Goal: Information Seeking & Learning: Learn about a topic

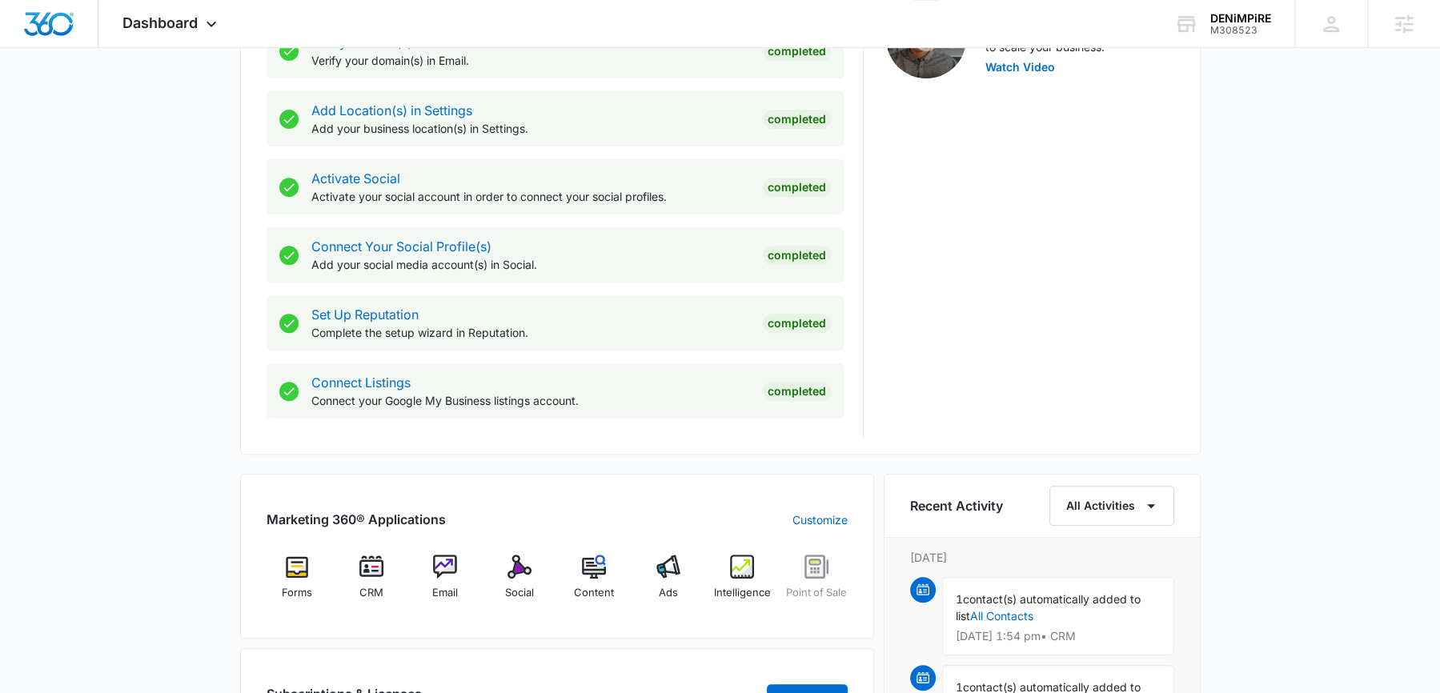
scroll to position [602, 0]
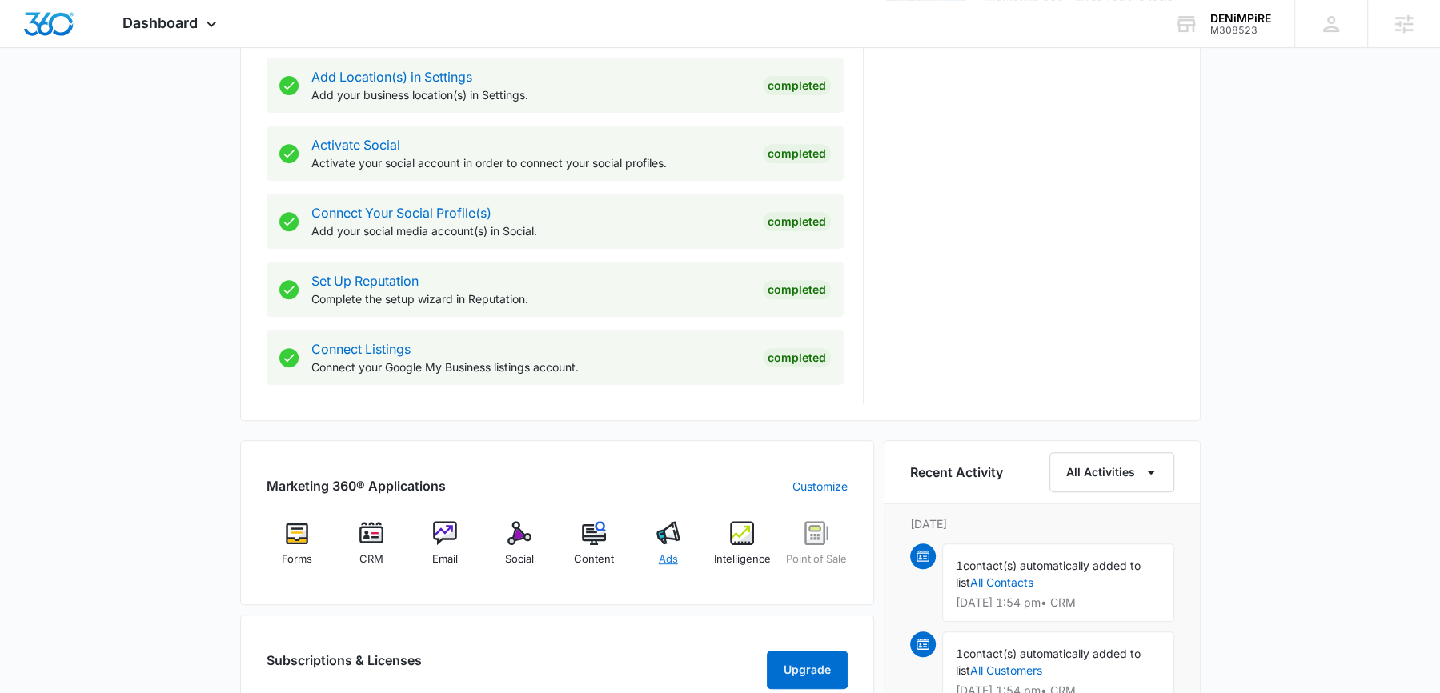
click at [670, 547] on div "Ads" at bounding box center [668, 550] width 62 height 58
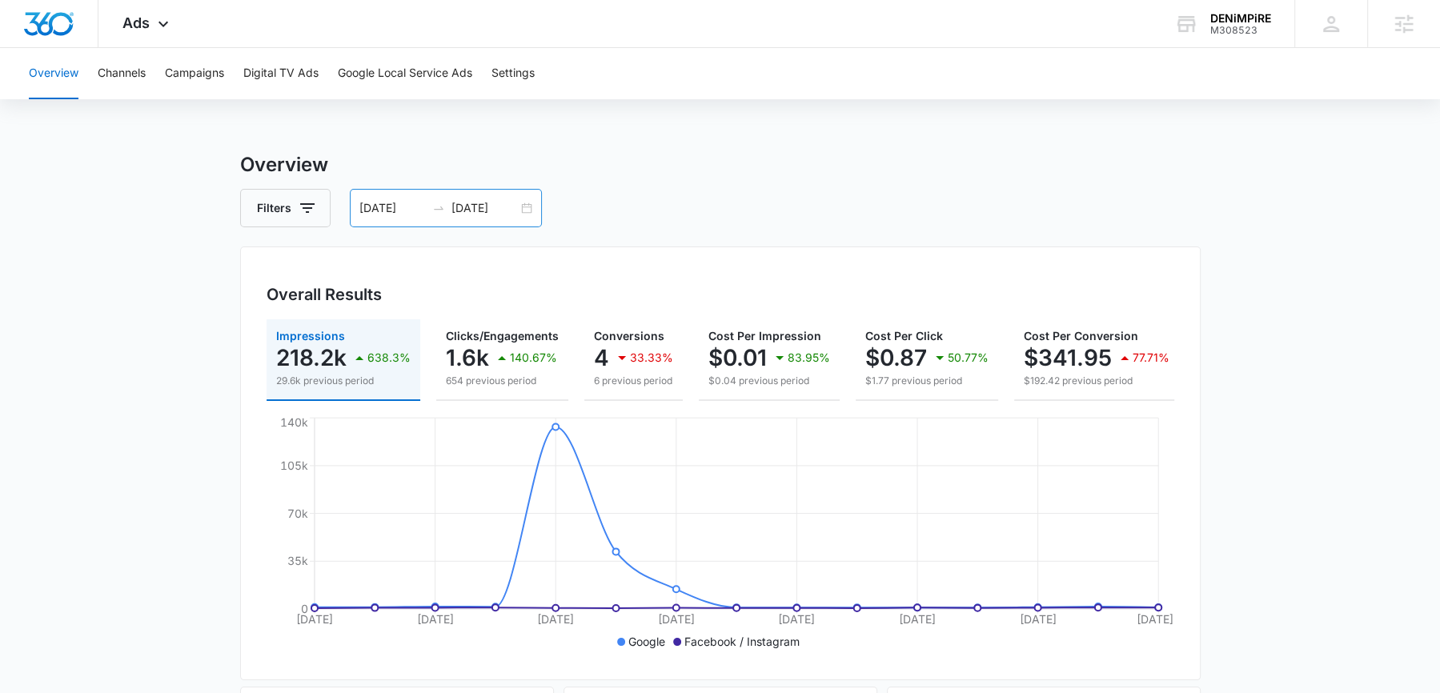
click at [531, 210] on div "[DATE] [DATE]" at bounding box center [446, 208] width 192 height 38
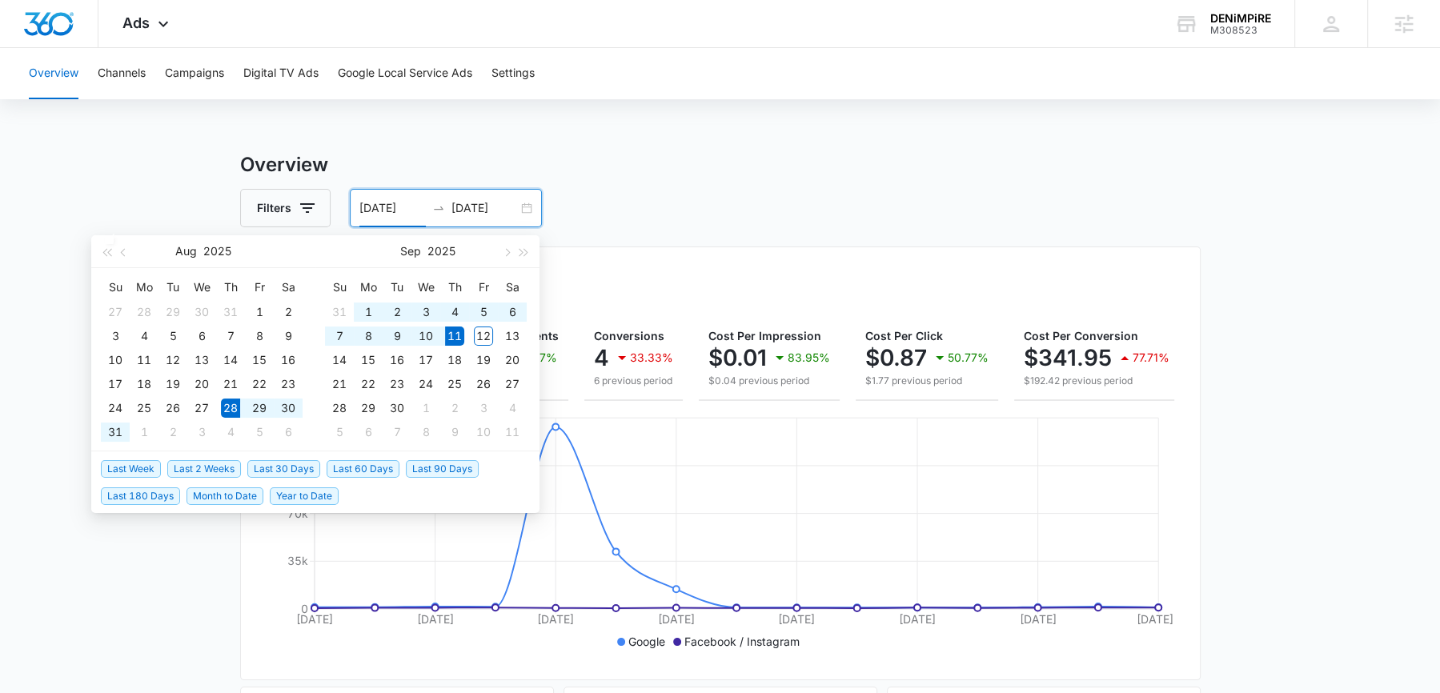
click at [795, 150] on h3 "Overview" at bounding box center [720, 164] width 960 height 29
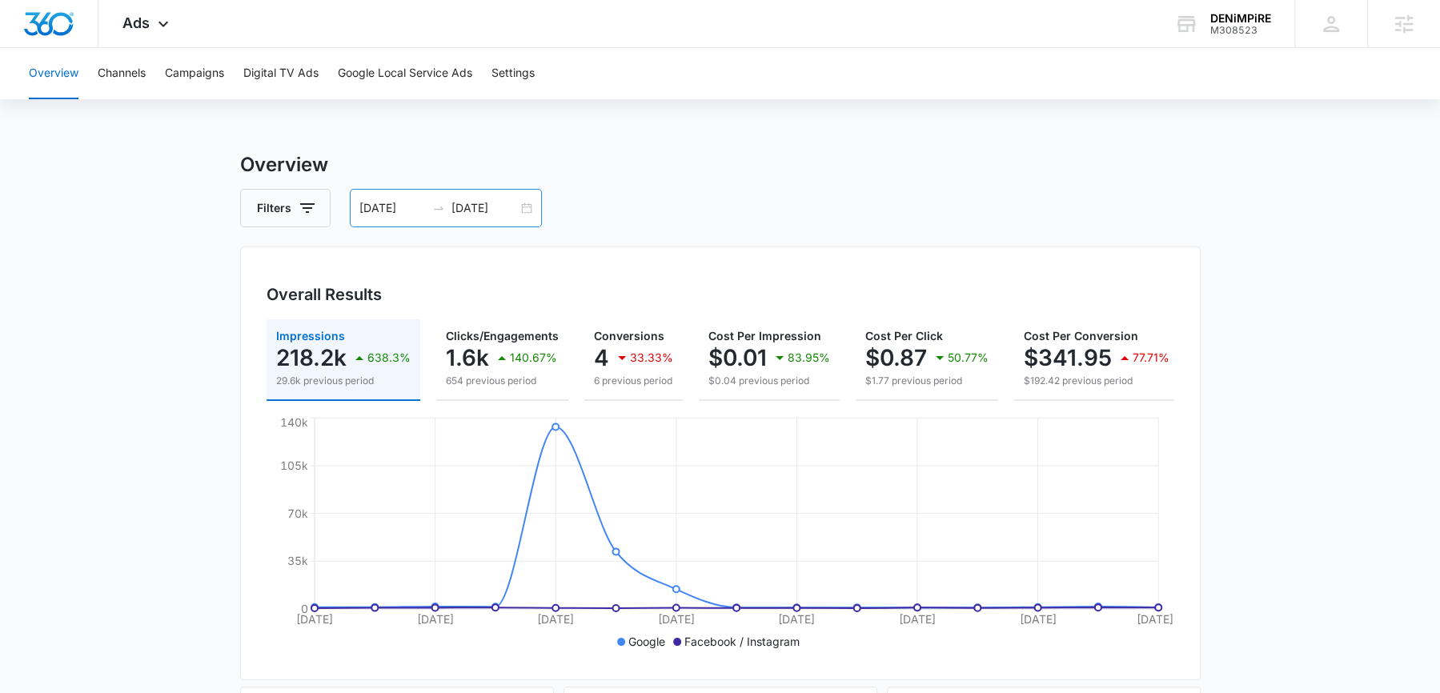
click at [521, 214] on div "[DATE] [DATE]" at bounding box center [446, 208] width 192 height 38
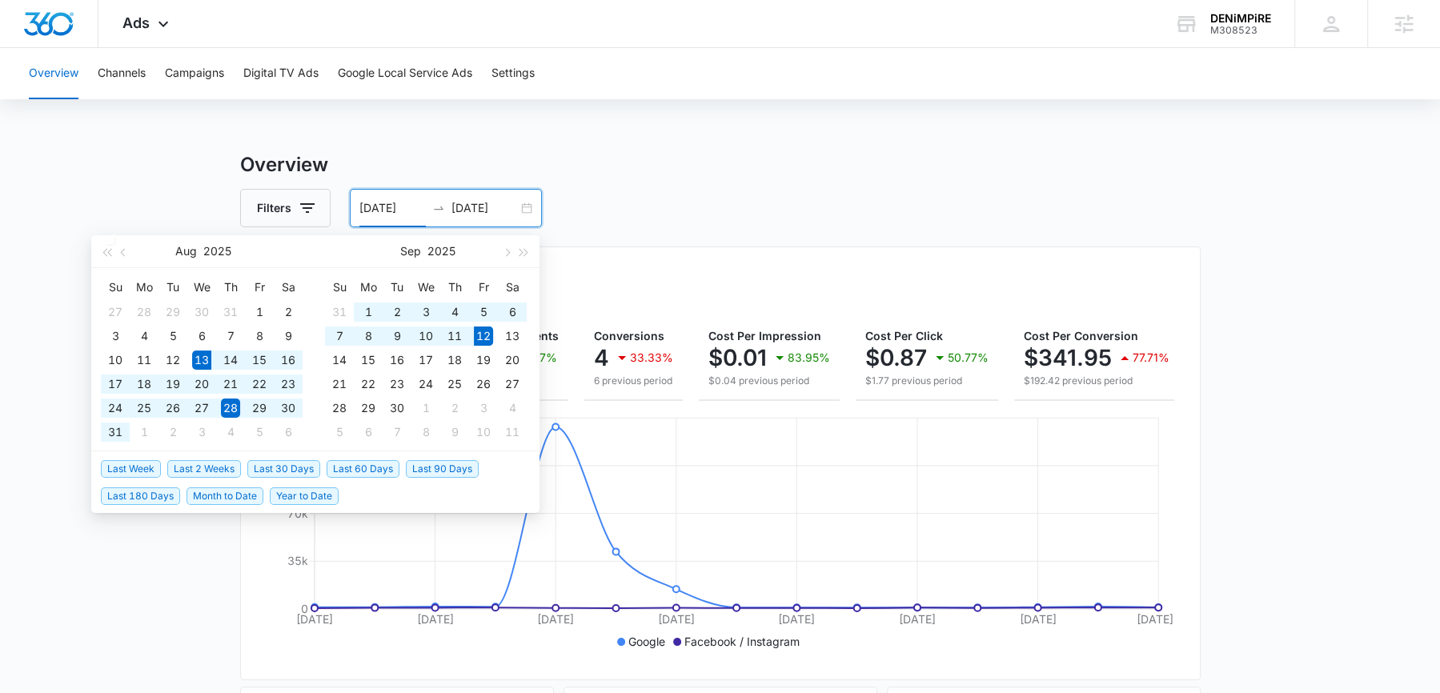
click at [295, 465] on span "Last 30 Days" at bounding box center [283, 469] width 73 height 18
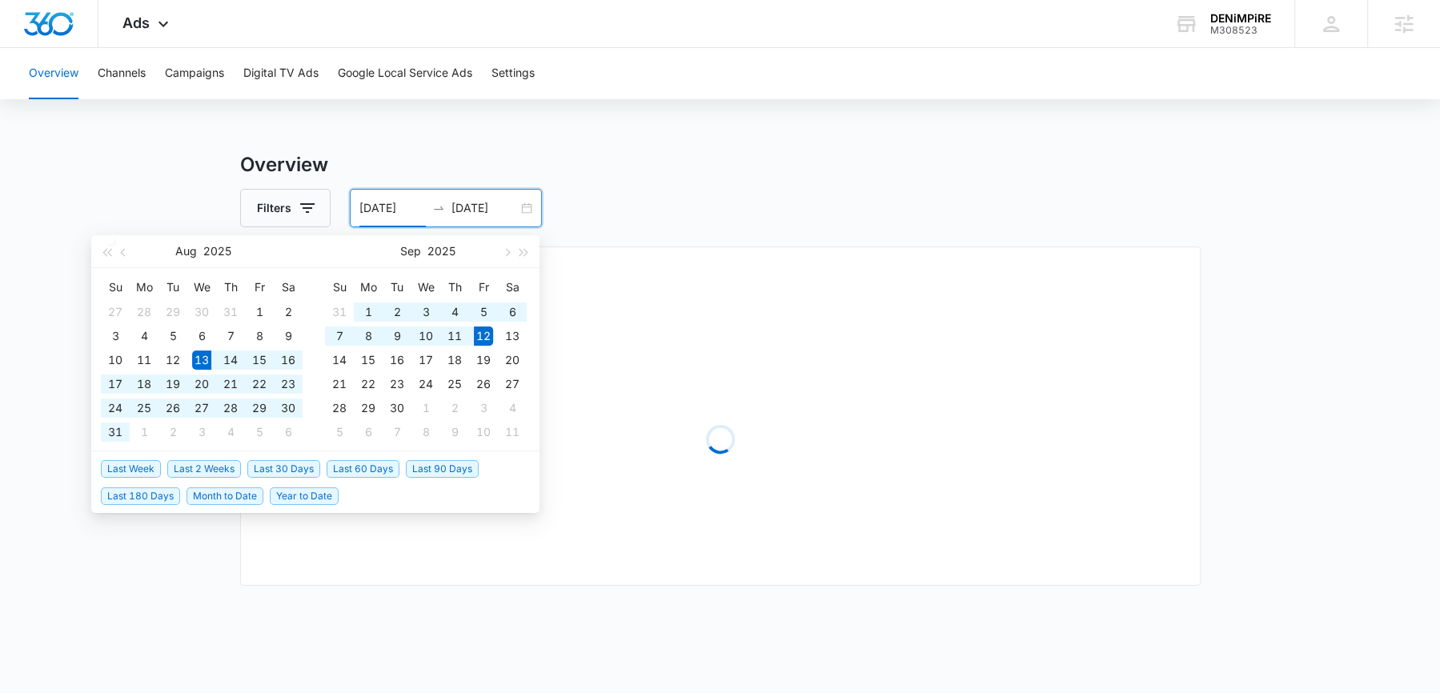
type input "[DATE]"
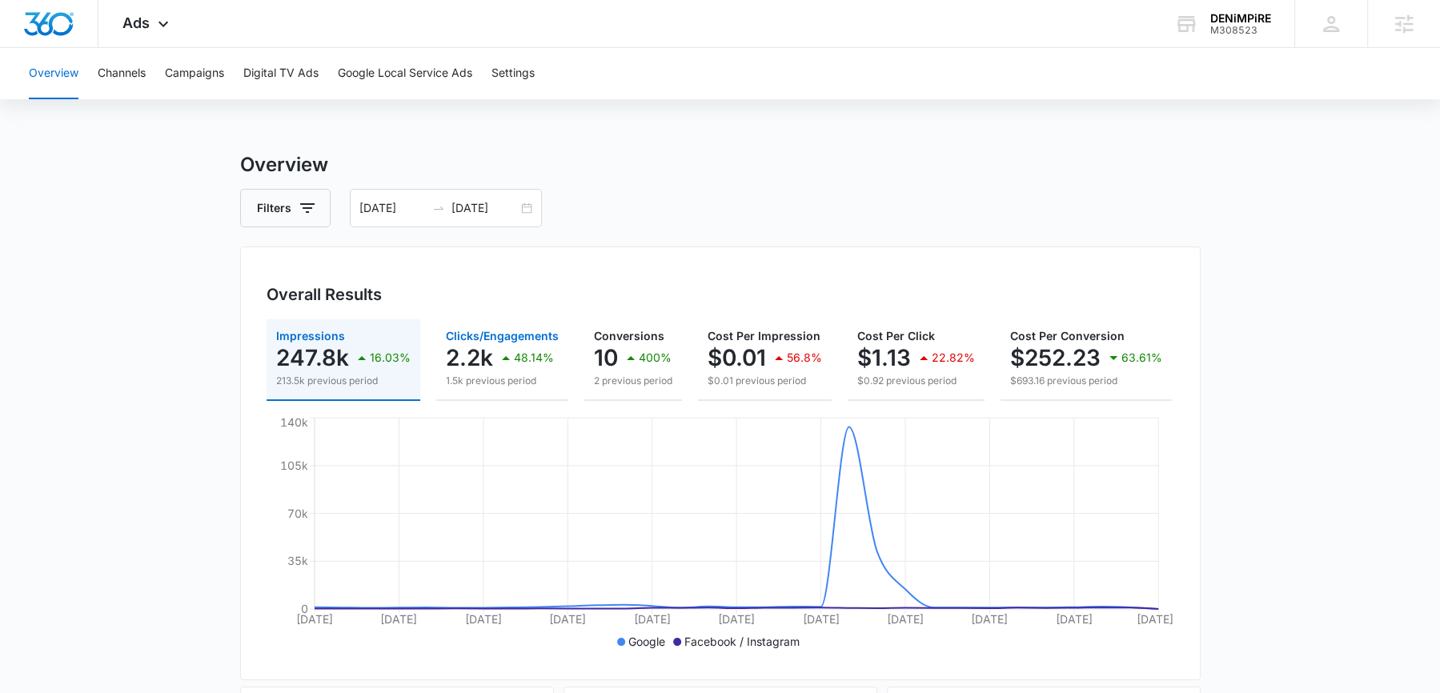
click at [489, 358] on p "2.2k" at bounding box center [469, 358] width 47 height 26
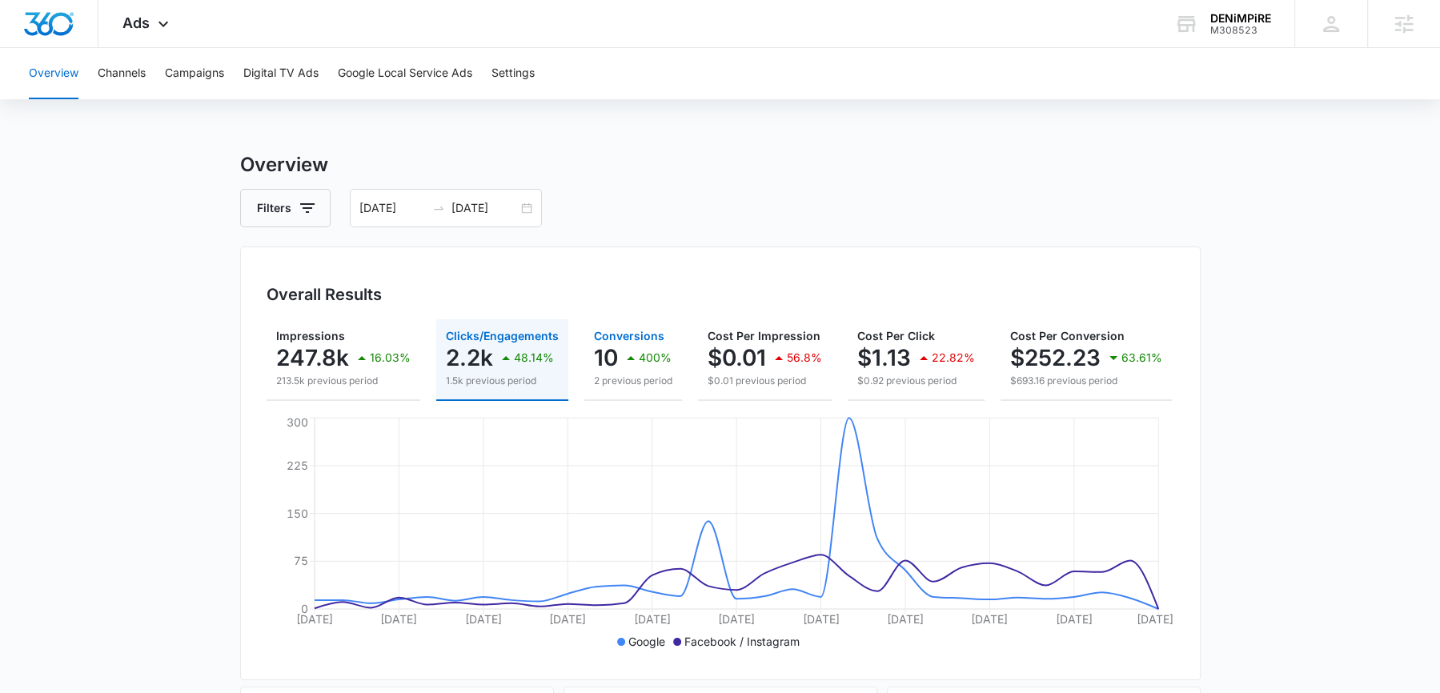
click at [614, 361] on div "10 400%" at bounding box center [633, 358] width 78 height 32
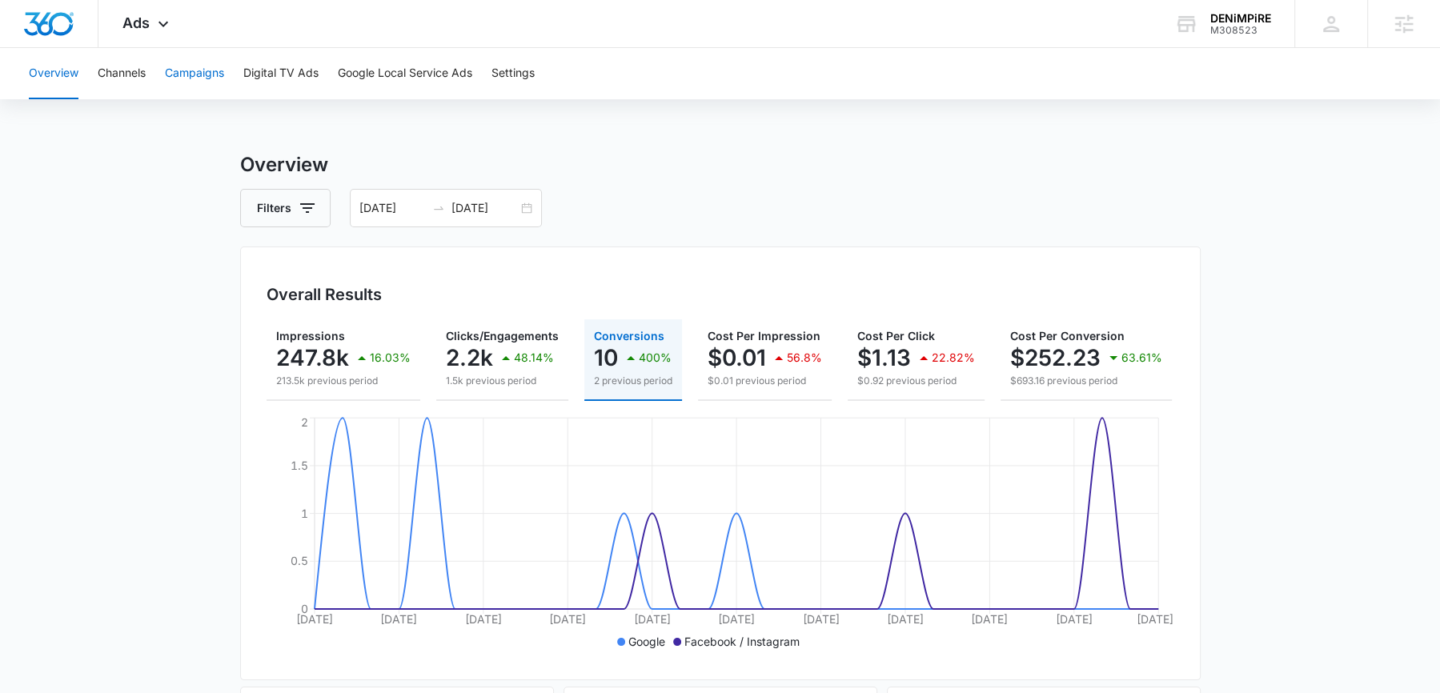
click at [213, 80] on button "Campaigns" at bounding box center [194, 73] width 59 height 51
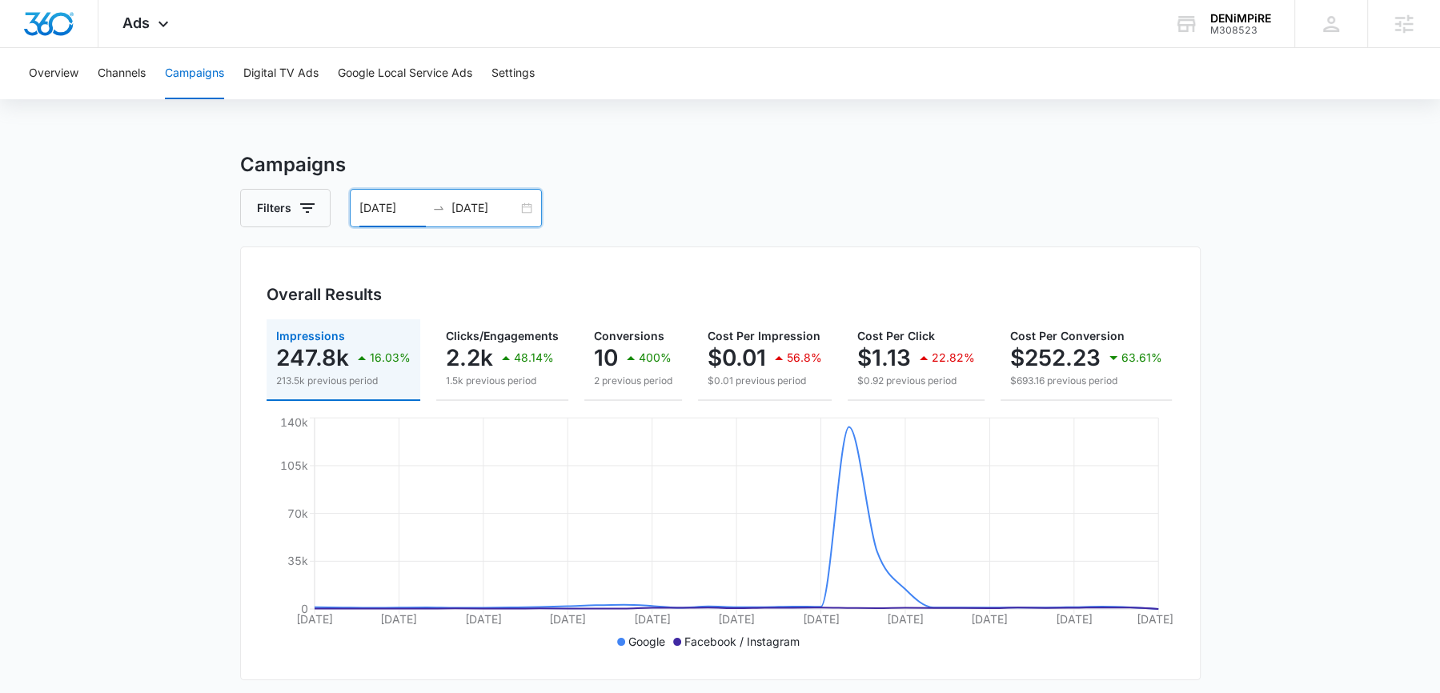
click at [392, 214] on input "[DATE]" at bounding box center [392, 208] width 66 height 18
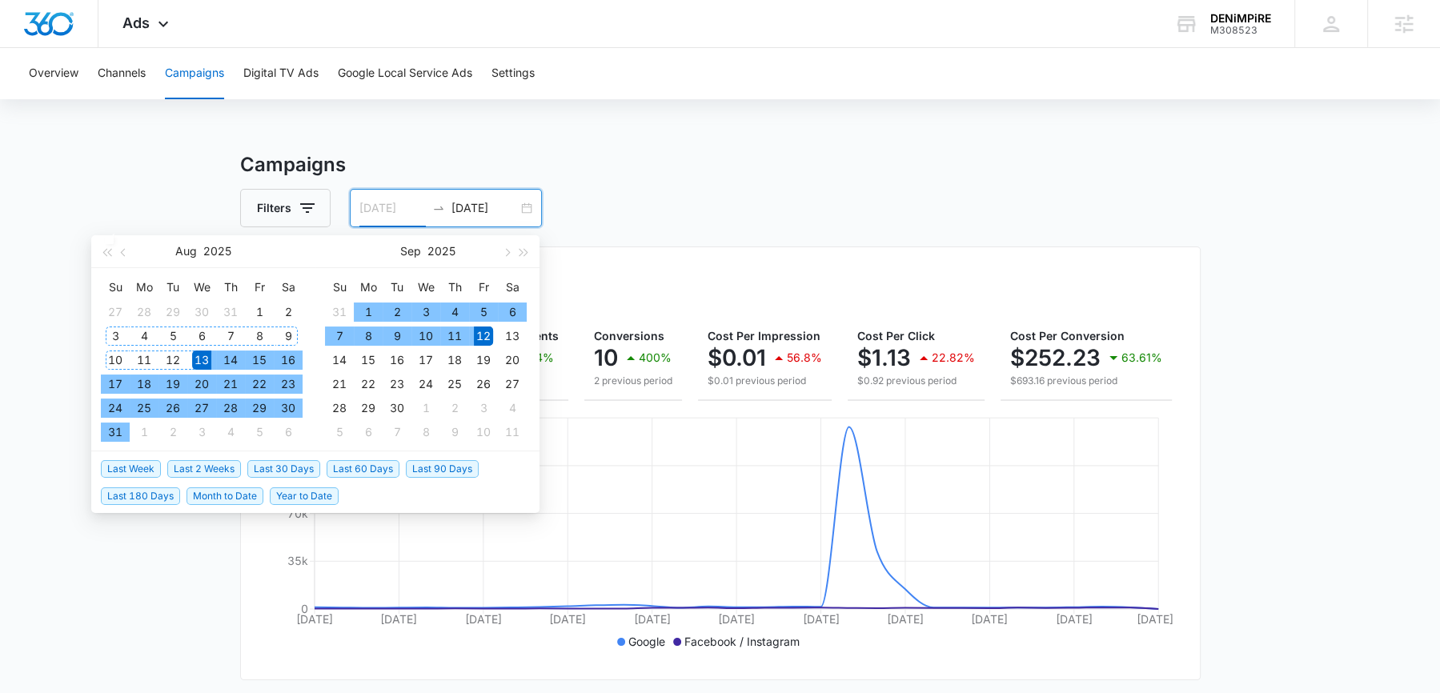
type input "[DATE]"
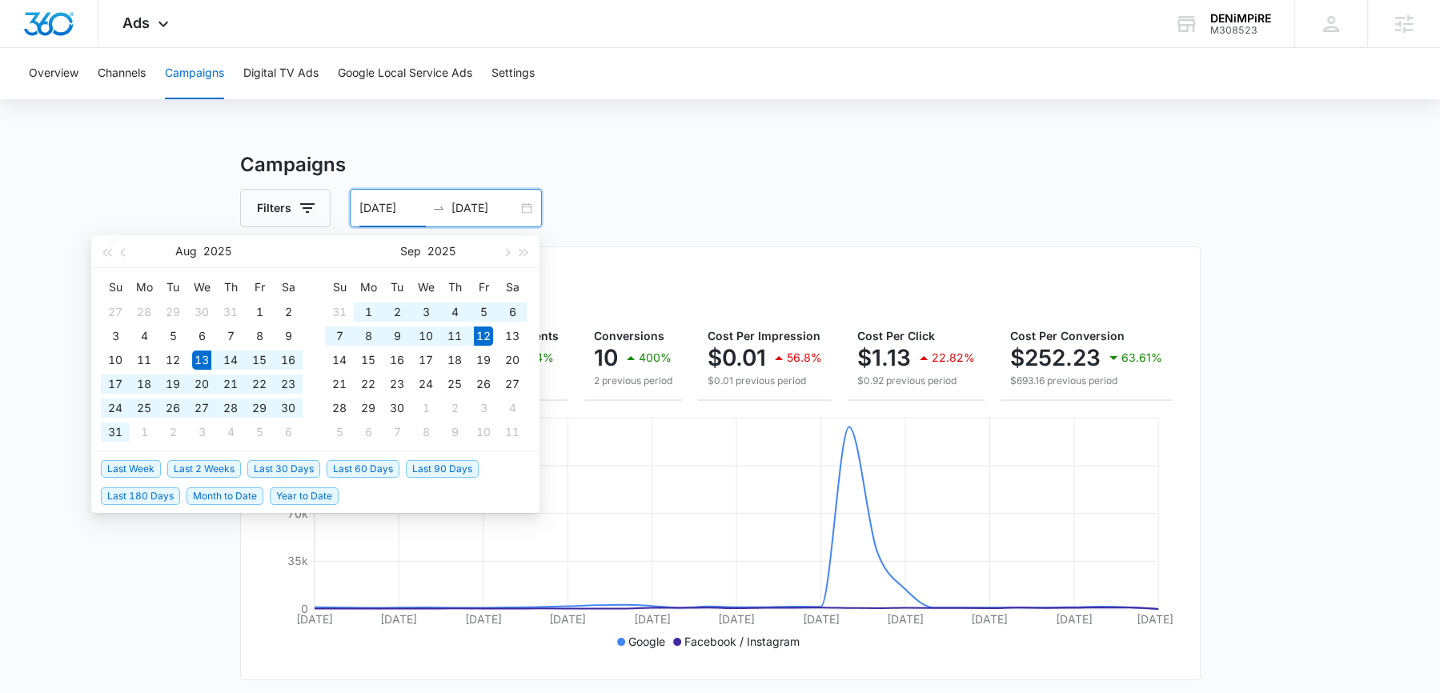
click at [595, 195] on div "Filters [DATE] [DATE]" at bounding box center [720, 208] width 960 height 38
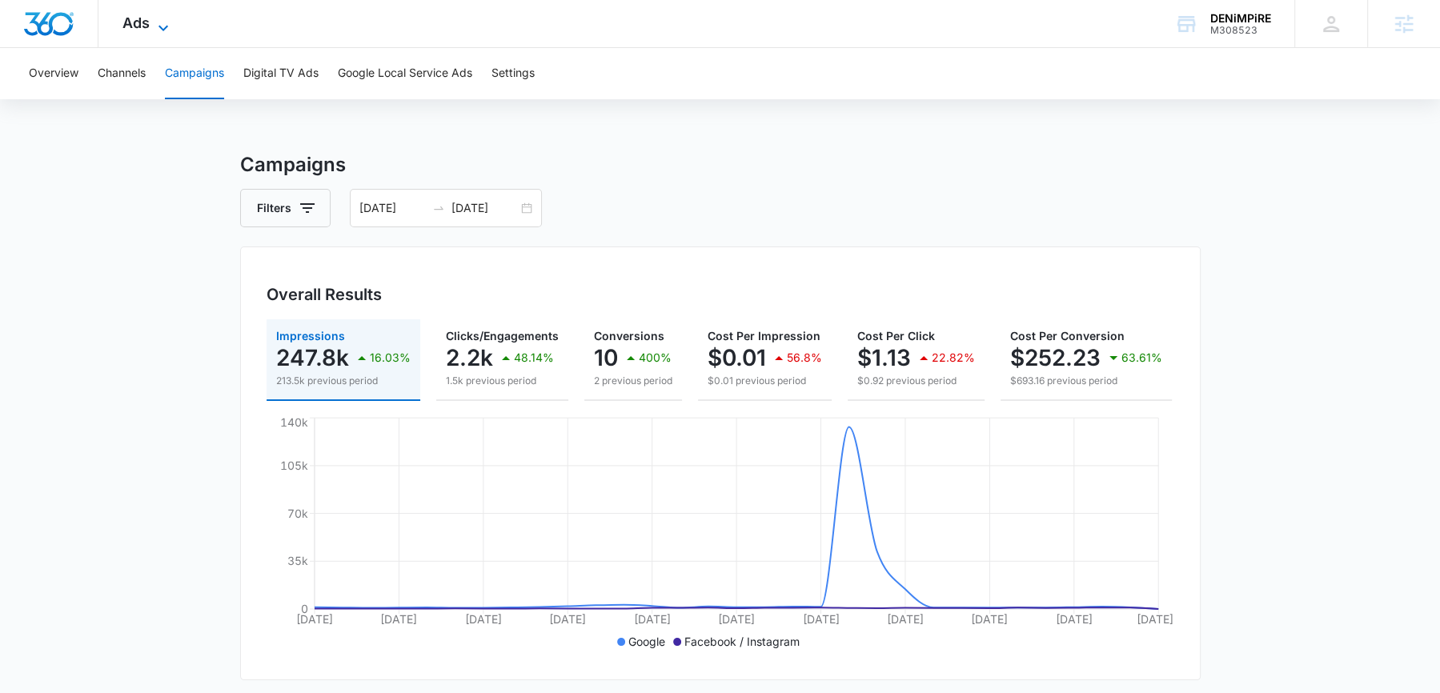
click at [154, 25] on icon at bounding box center [163, 27] width 19 height 19
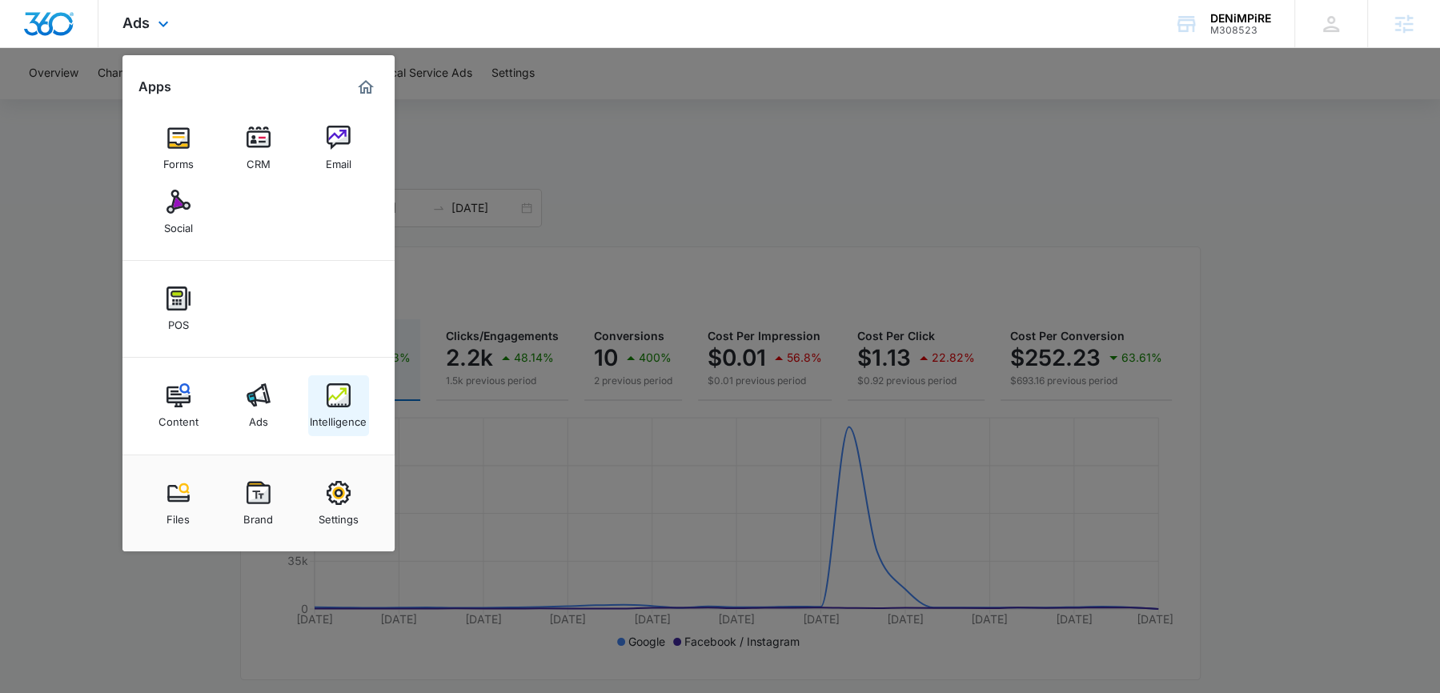
click at [357, 415] on div "Intelligence" at bounding box center [338, 417] width 57 height 21
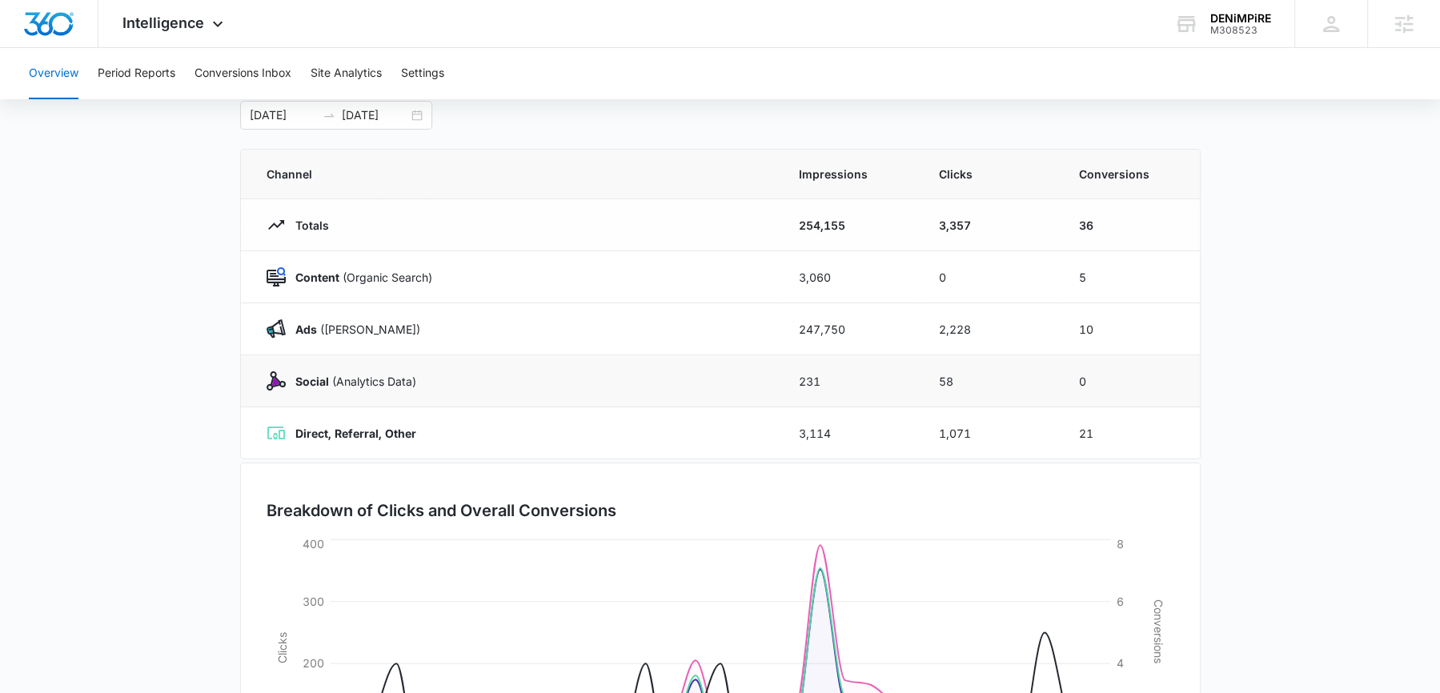
scroll to position [104, 0]
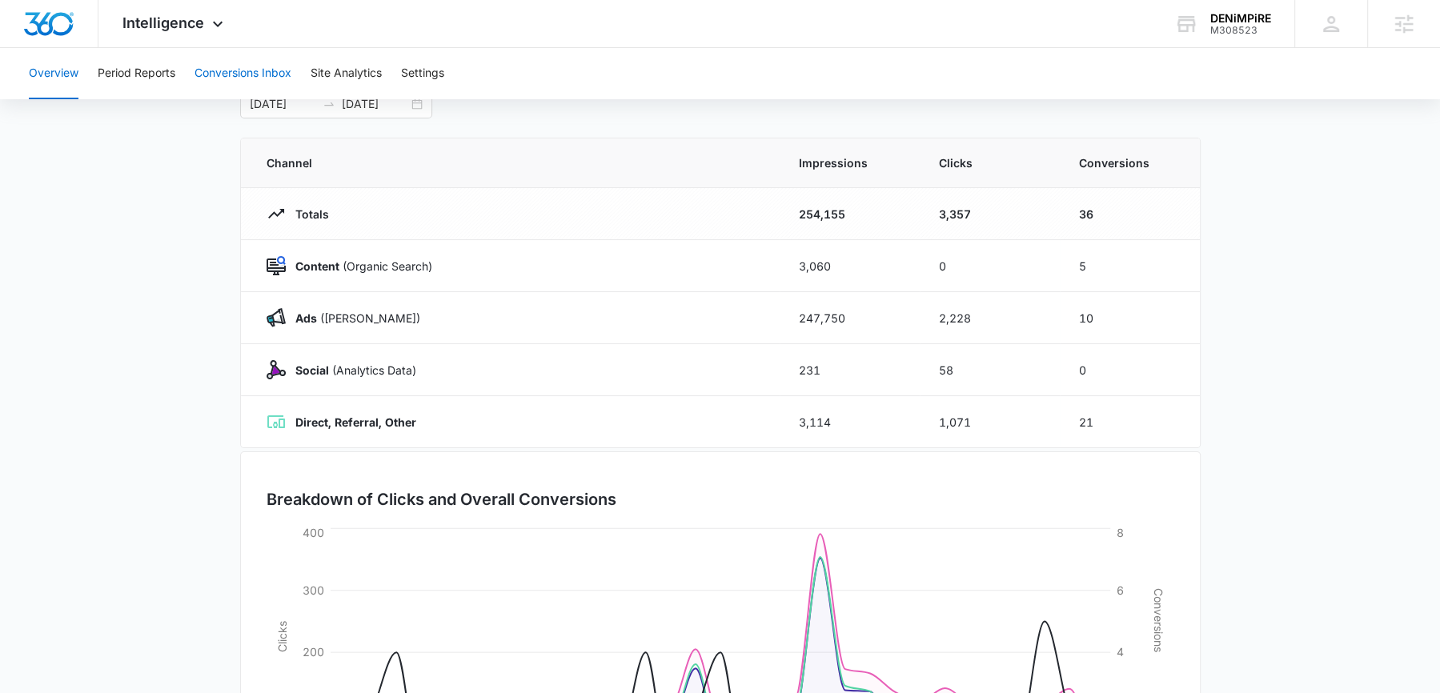
click at [222, 75] on button "Conversions Inbox" at bounding box center [242, 73] width 97 height 51
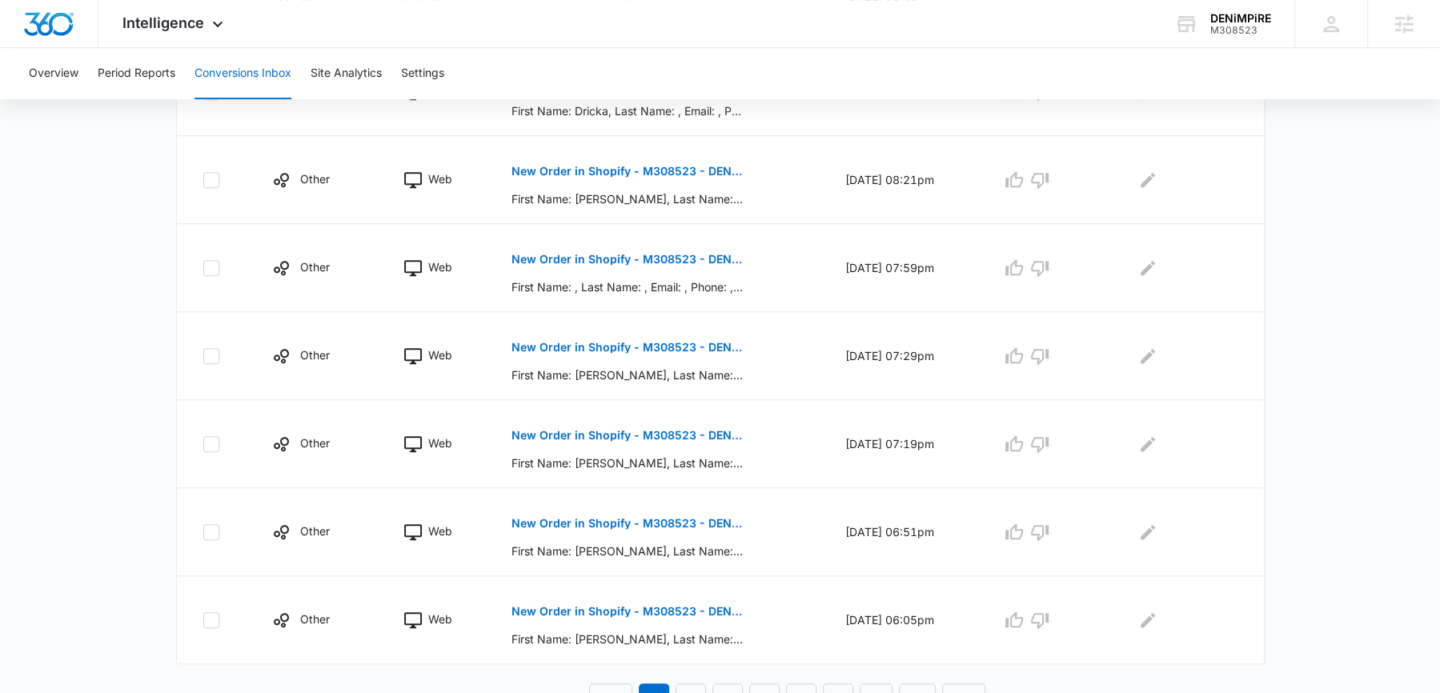
scroll to position [736, 0]
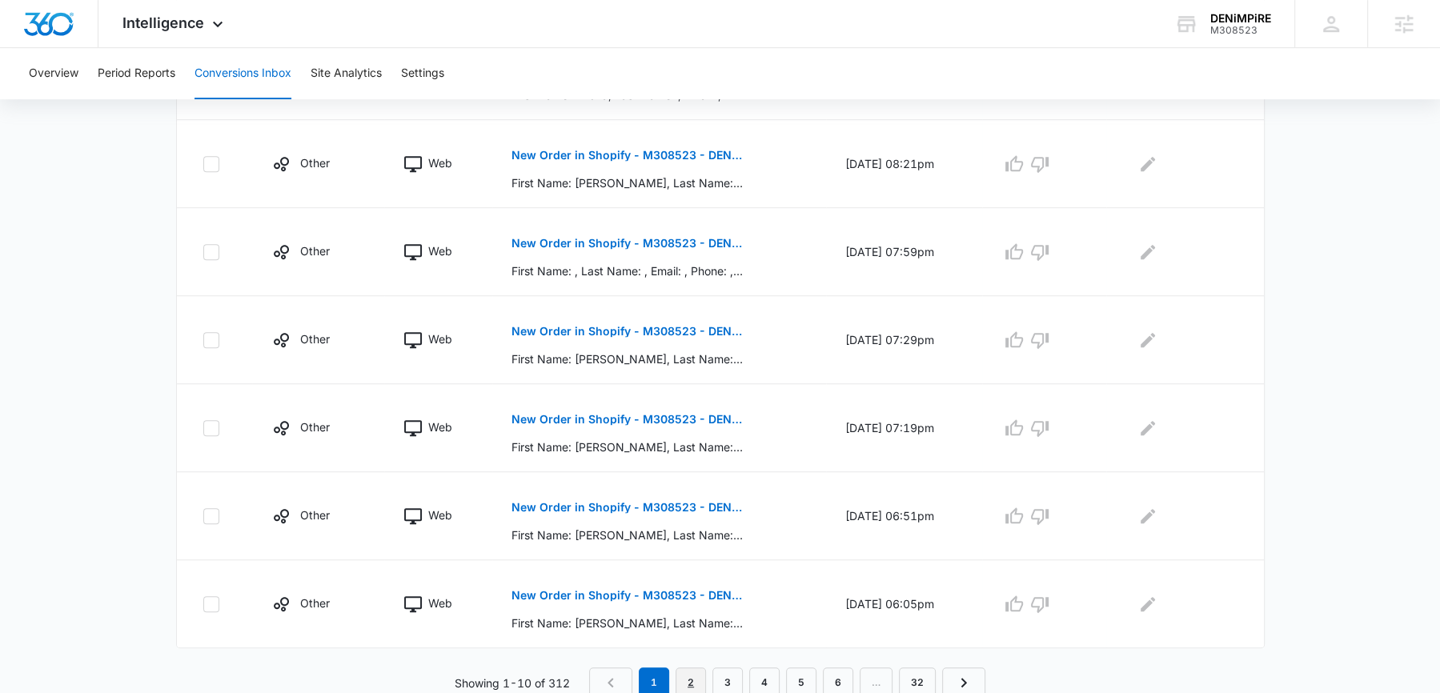
click at [695, 673] on link "2" at bounding box center [690, 682] width 30 height 30
click at [727, 674] on link "3" at bounding box center [731, 682] width 30 height 30
click at [769, 676] on link "4" at bounding box center [768, 682] width 30 height 30
click at [654, 668] on link "1" at bounding box center [658, 682] width 30 height 30
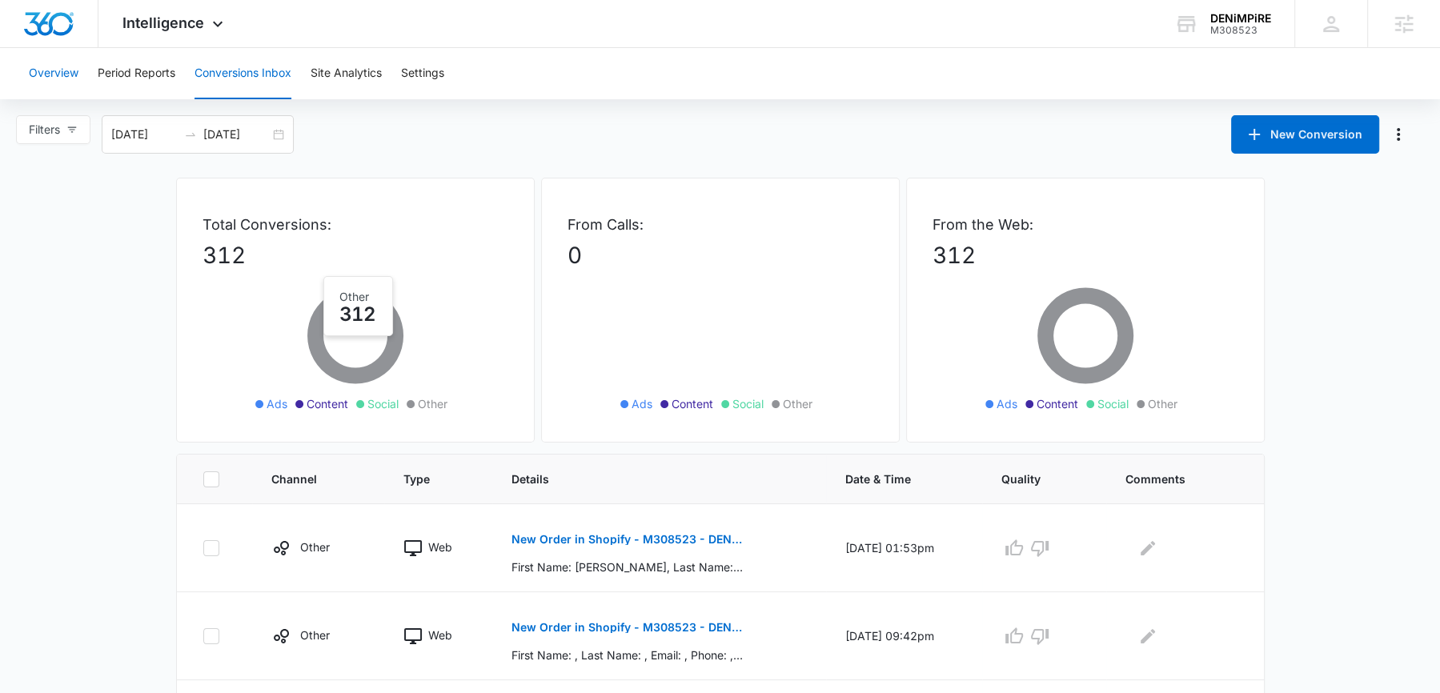
click at [52, 79] on button "Overview" at bounding box center [54, 73] width 50 height 51
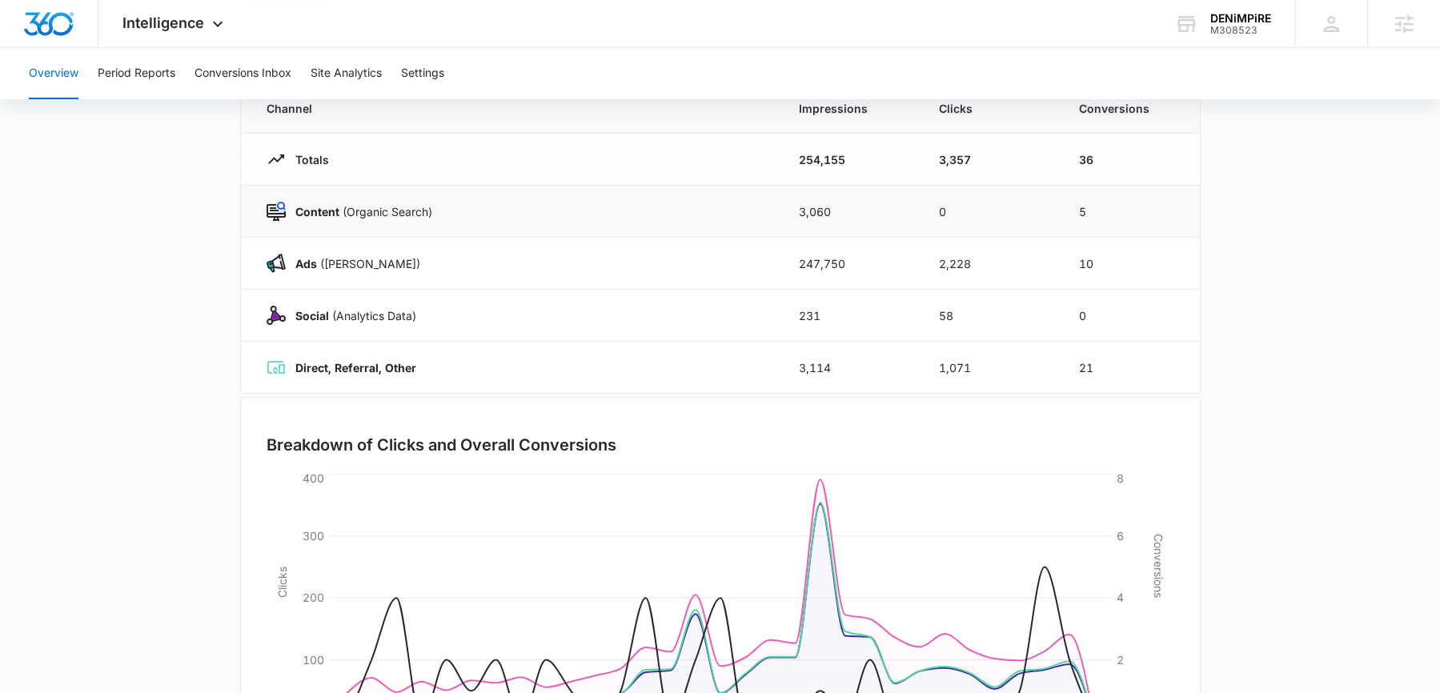
scroll to position [161, 0]
click at [1049, 382] on td "1,071" at bounding box center [990, 365] width 140 height 52
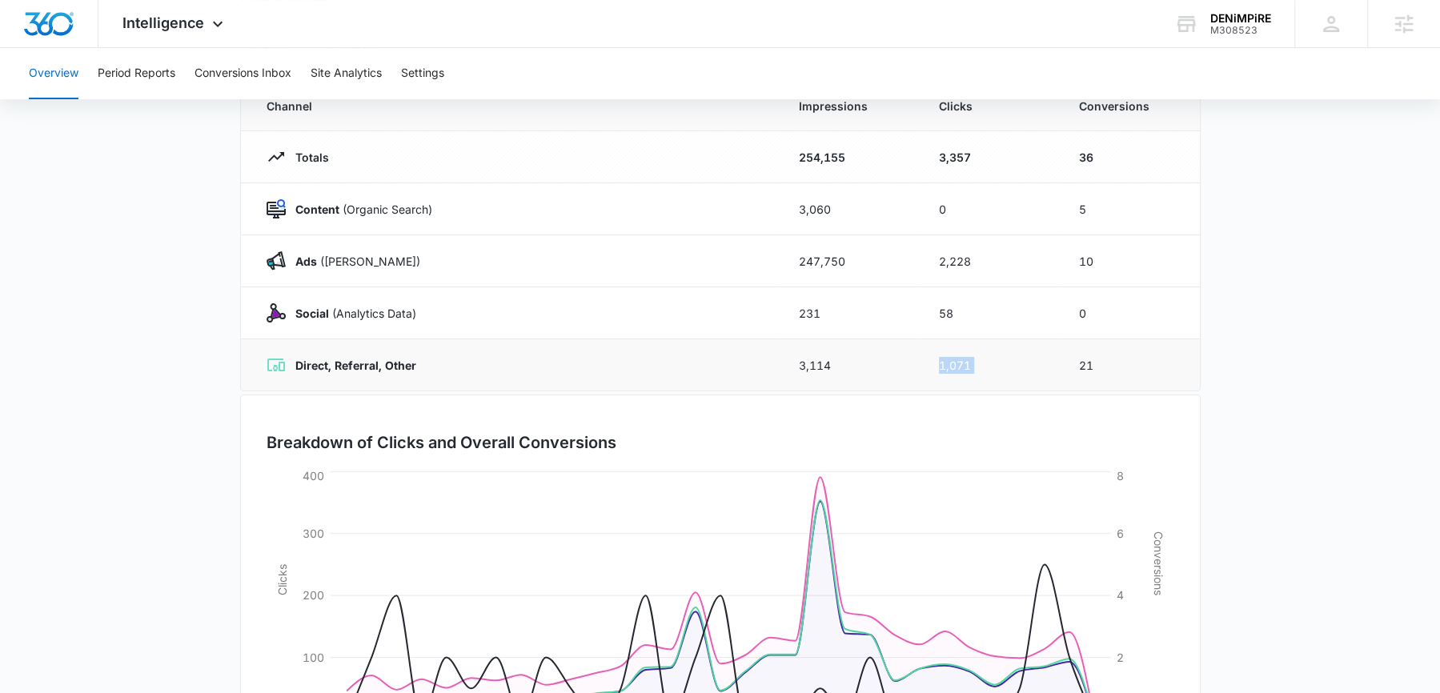
click at [1049, 382] on td "1,071" at bounding box center [990, 365] width 140 height 52
click at [1157, 395] on div "Breakdown of Clicks and Overall Conversions [DATE] [DATE] [DATE] [DATE] [DATE] …" at bounding box center [720, 601] width 960 height 413
drag, startPoint x: 1167, startPoint y: 383, endPoint x: 259, endPoint y: 374, distance: 907.6
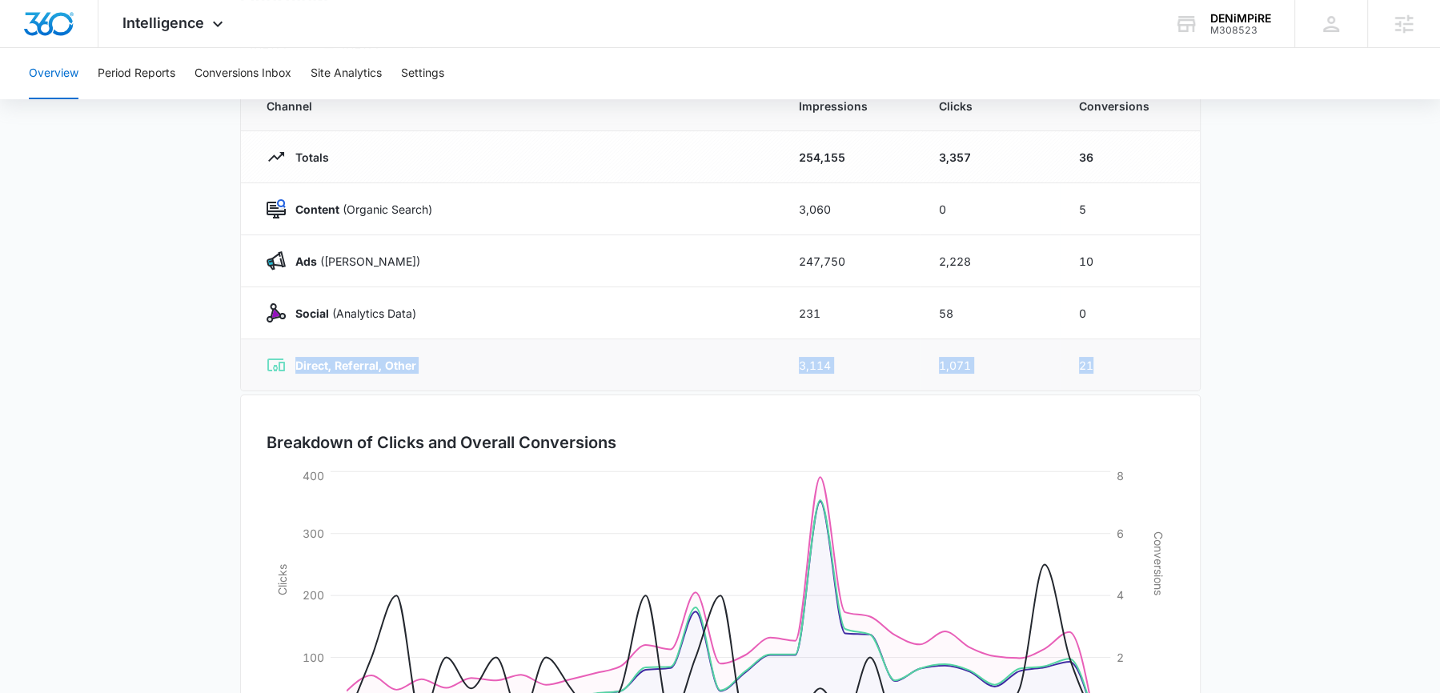
click at [259, 374] on tr "Direct, Referral, Other 3,114 1,071 21" at bounding box center [720, 365] width 959 height 52
click at [1166, 436] on div "Breakdown of Clicks and Overall Conversions" at bounding box center [720, 443] width 908 height 24
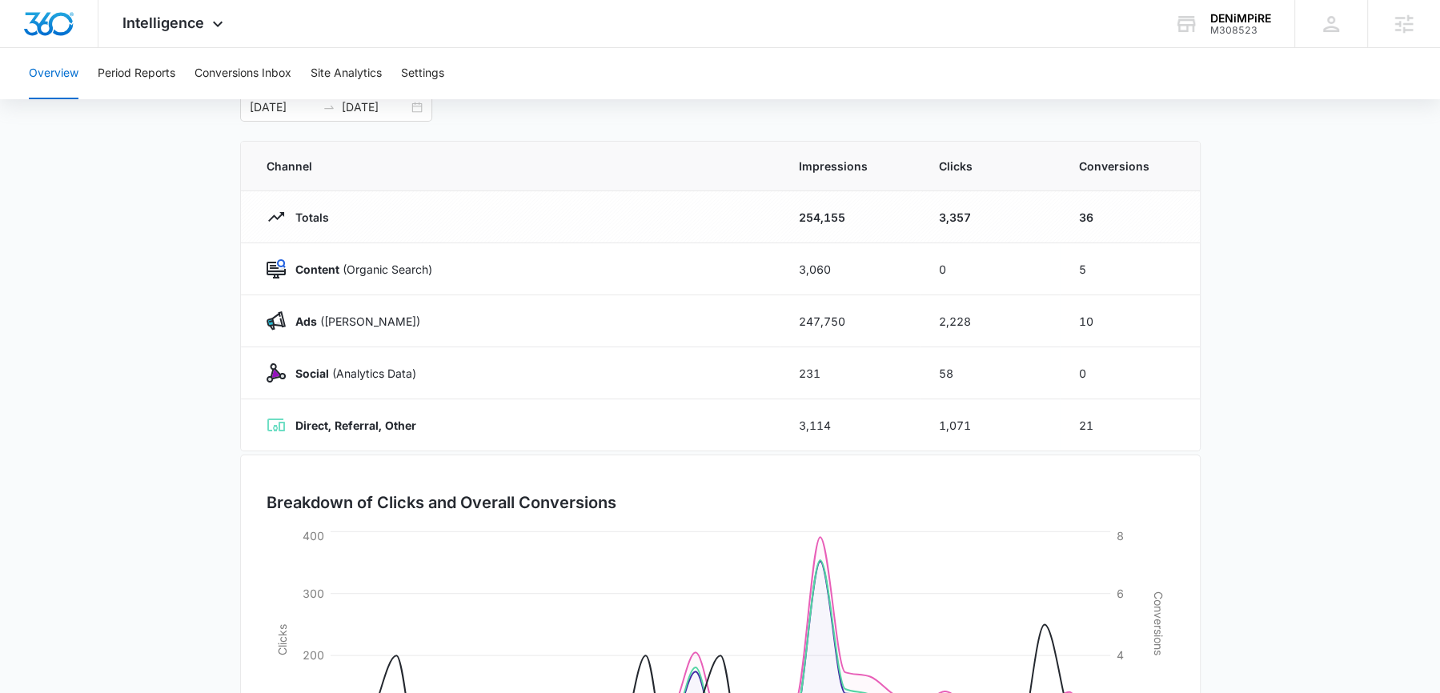
scroll to position [102, 0]
drag, startPoint x: 1101, startPoint y: 417, endPoint x: 305, endPoint y: 427, distance: 796.4
click at [305, 427] on tr "Direct, Referral, Other 3,114 1,071 21" at bounding box center [720, 424] width 959 height 52
click at [484, 453] on div "Breakdown of Clicks and Overall Conversions [DATE] [DATE] [DATE] [DATE] [DATE] …" at bounding box center [720, 659] width 960 height 413
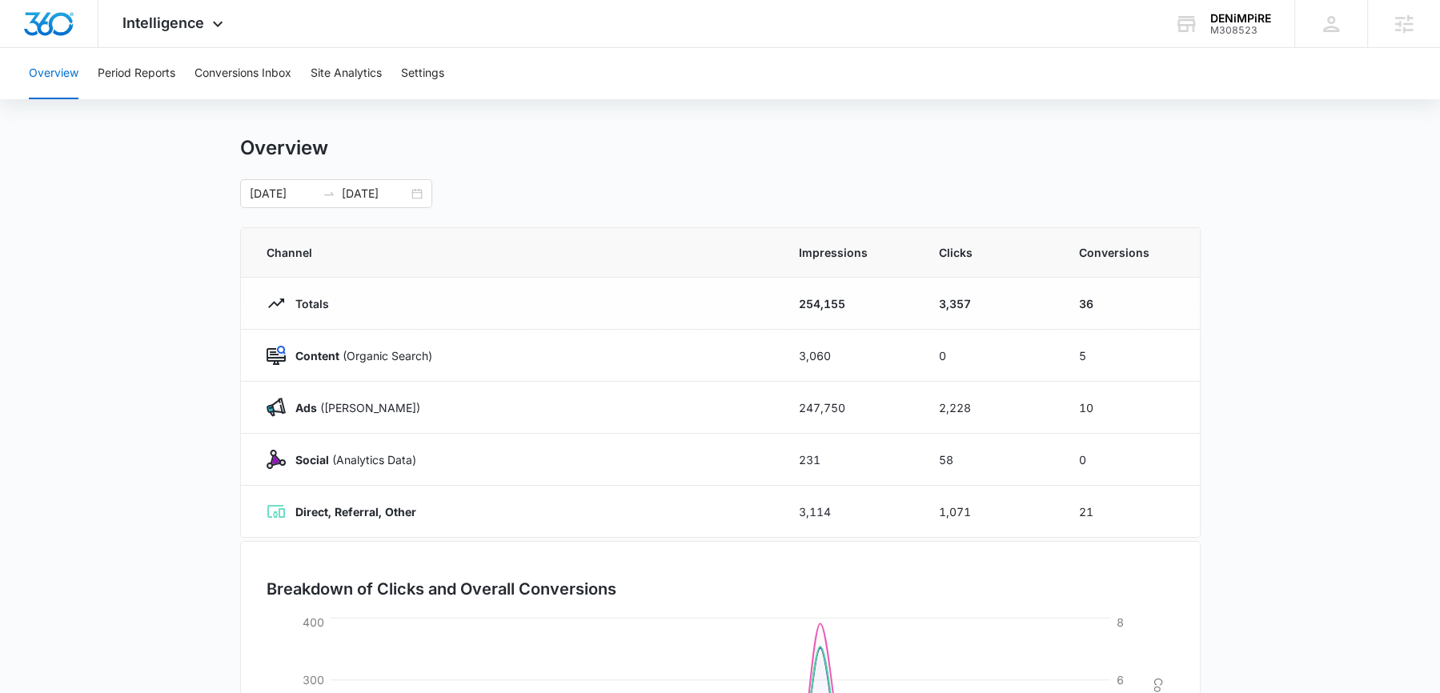
scroll to position [0, 0]
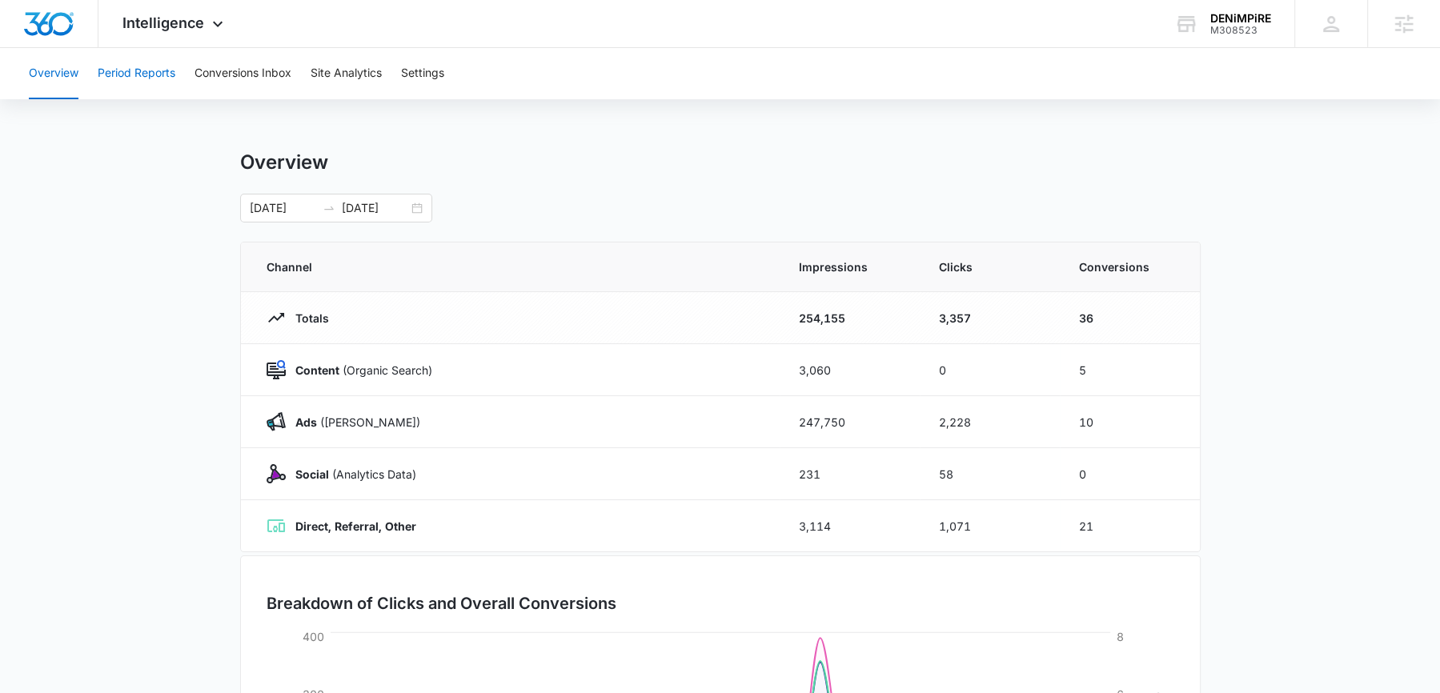
click at [142, 73] on button "Period Reports" at bounding box center [137, 73] width 78 height 51
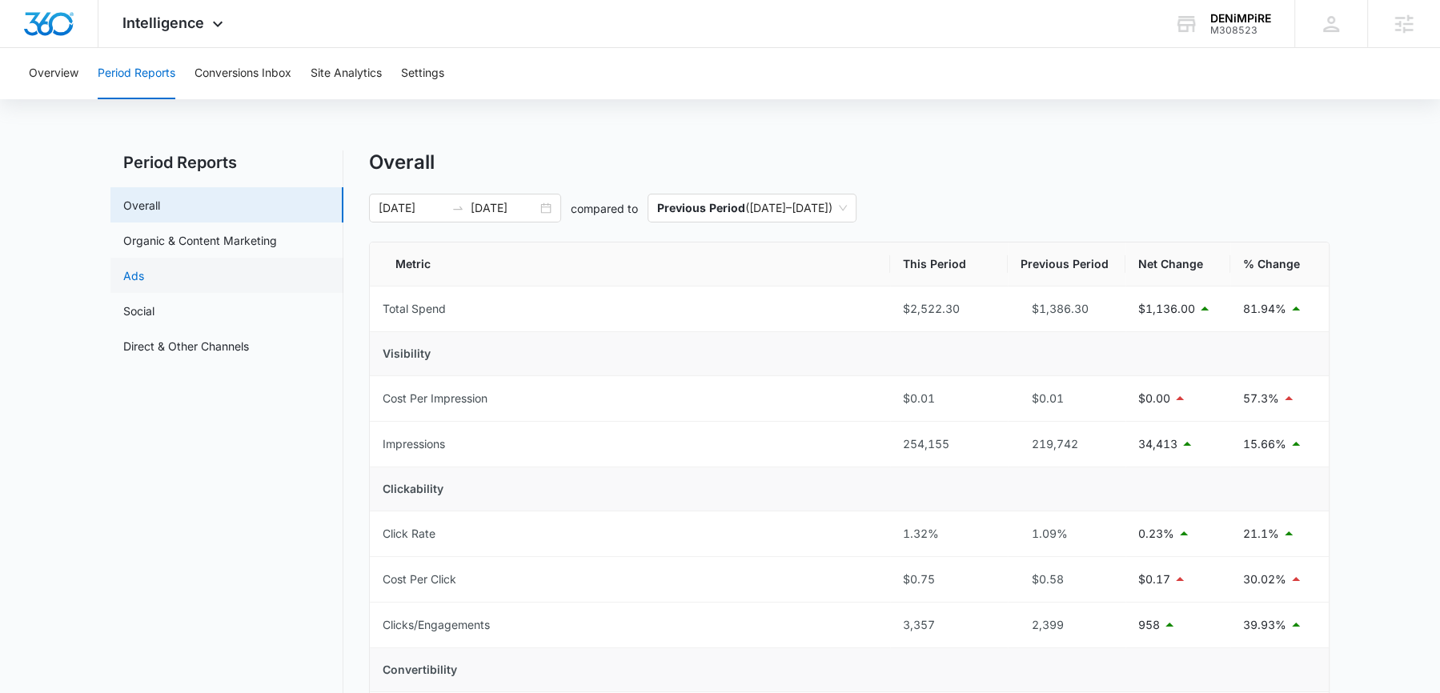
click at [144, 276] on link "Ads" at bounding box center [133, 275] width 21 height 17
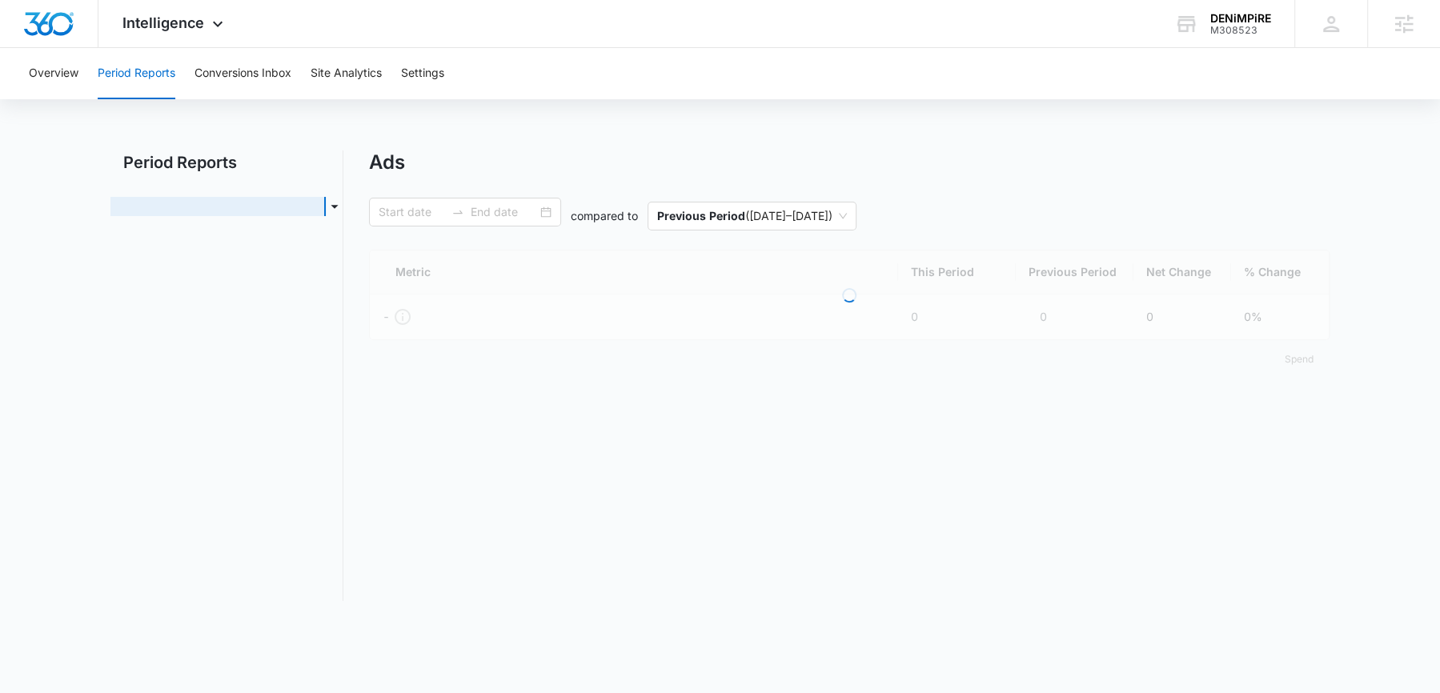
type input "[DATE]"
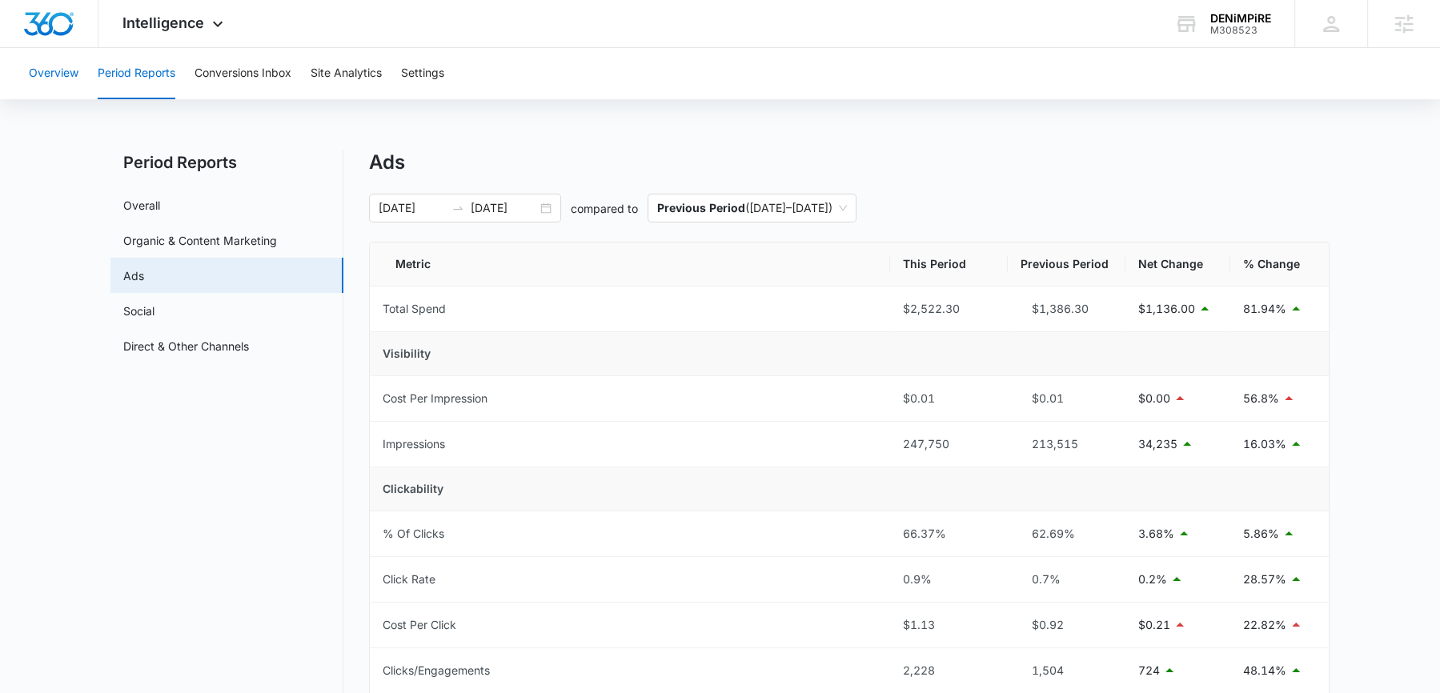
click at [38, 90] on button "Overview" at bounding box center [54, 73] width 50 height 51
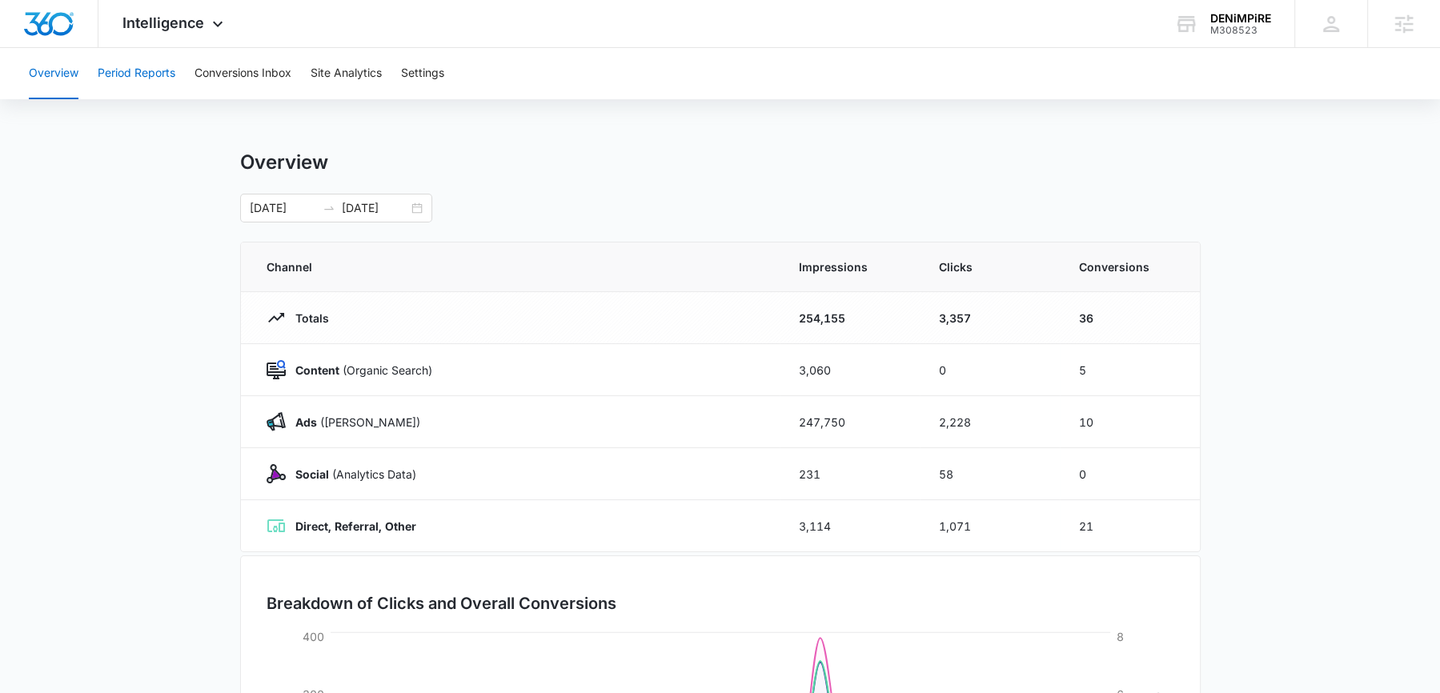
click at [126, 49] on button "Period Reports" at bounding box center [137, 73] width 78 height 51
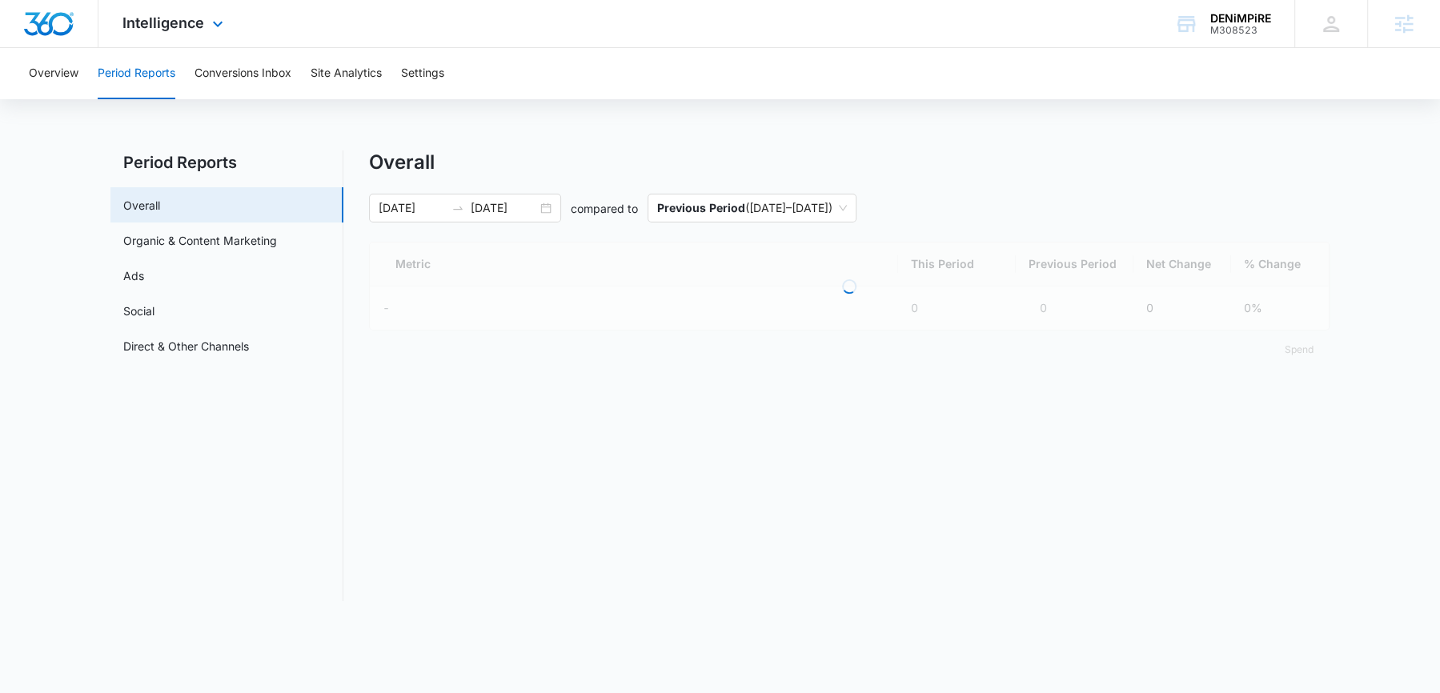
click at [154, 35] on div "Intelligence Apps Forms CRM Email Social POS Content Ads Intelligence Files Bra…" at bounding box center [174, 23] width 153 height 47
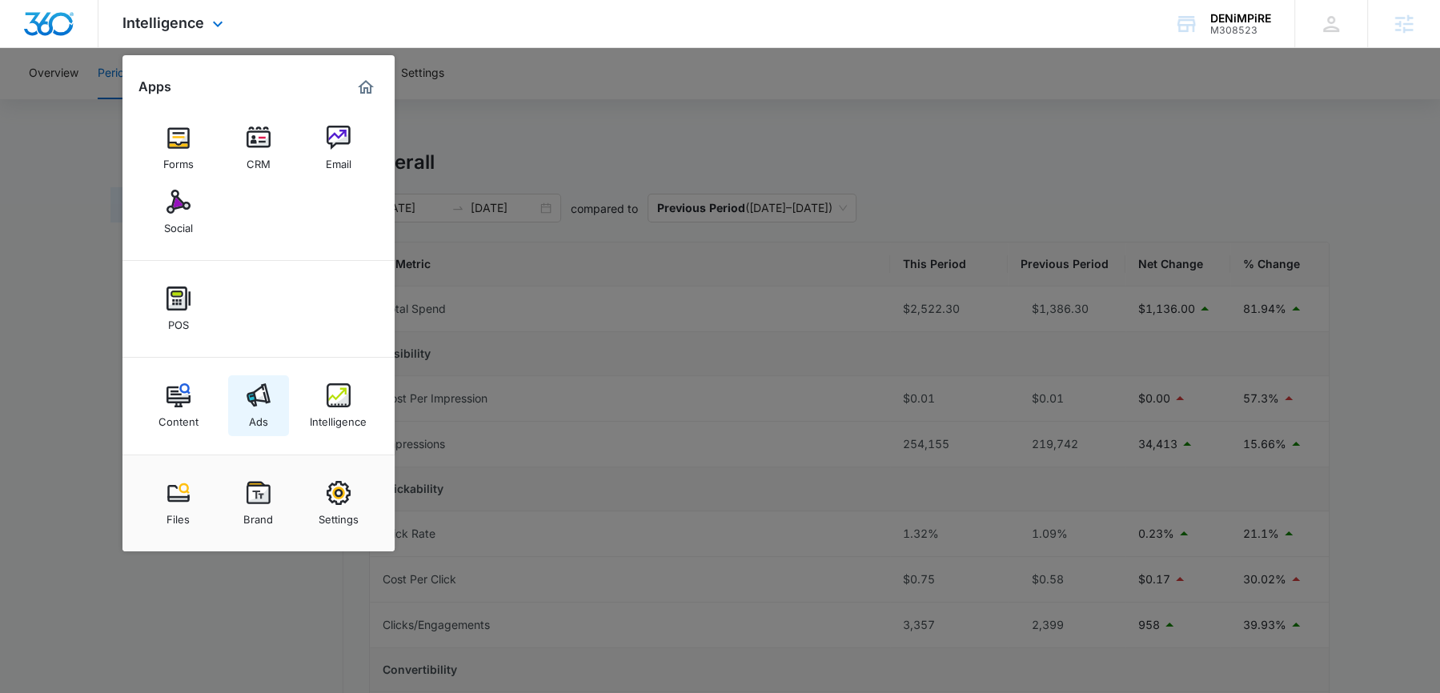
click at [266, 406] on img at bounding box center [258, 395] width 24 height 24
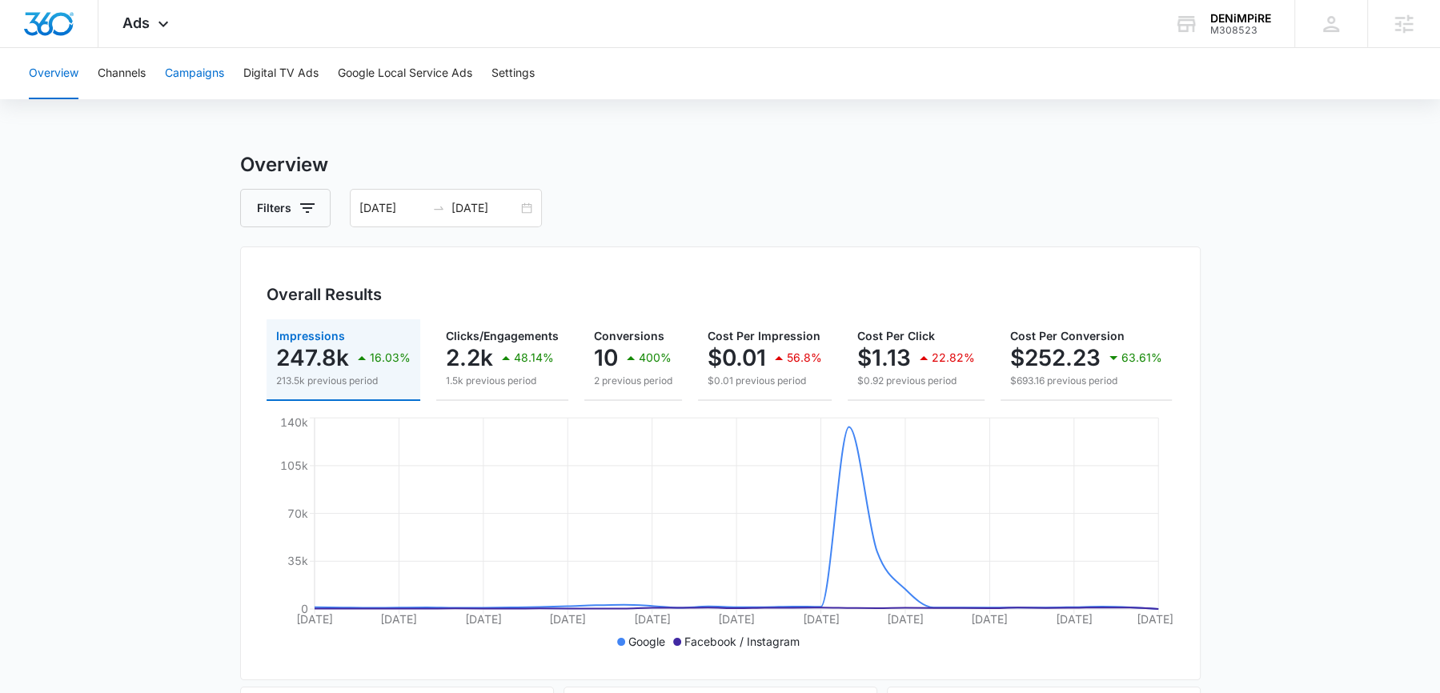
click at [177, 85] on button "Campaigns" at bounding box center [194, 73] width 59 height 51
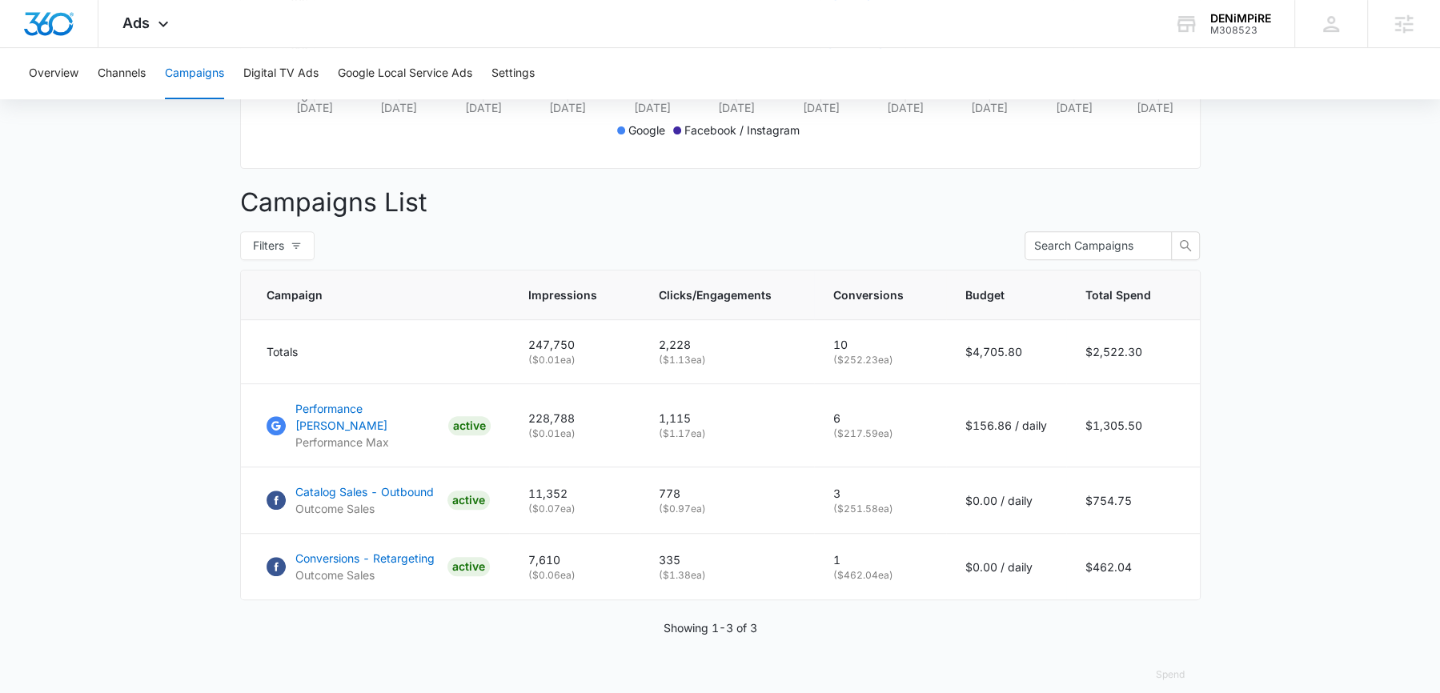
scroll to position [509, 0]
click at [1101, 416] on td "$1,305.50" at bounding box center [1133, 428] width 134 height 83
click at [844, 415] on p "6" at bounding box center [880, 420] width 94 height 17
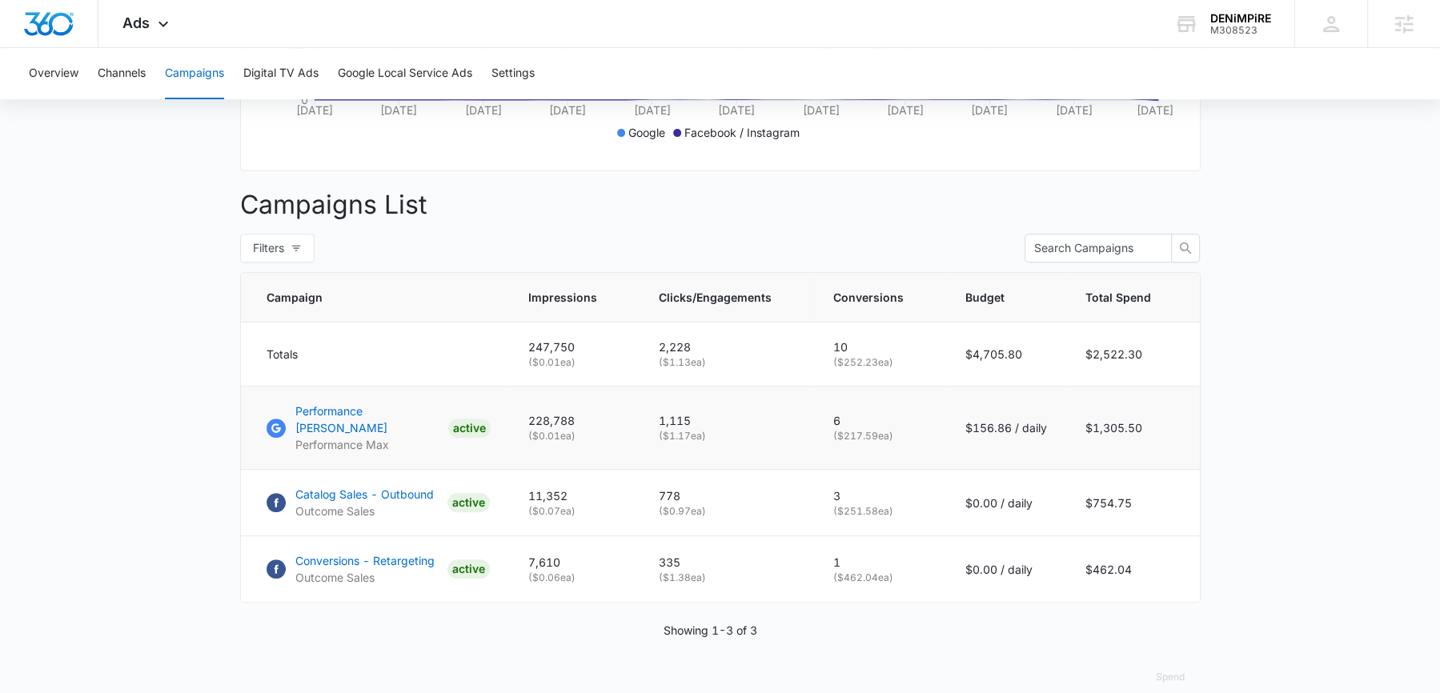
click at [852, 429] on p "( $217.59 ea)" at bounding box center [880, 436] width 94 height 14
click at [795, 487] on p "778" at bounding box center [727, 495] width 136 height 17
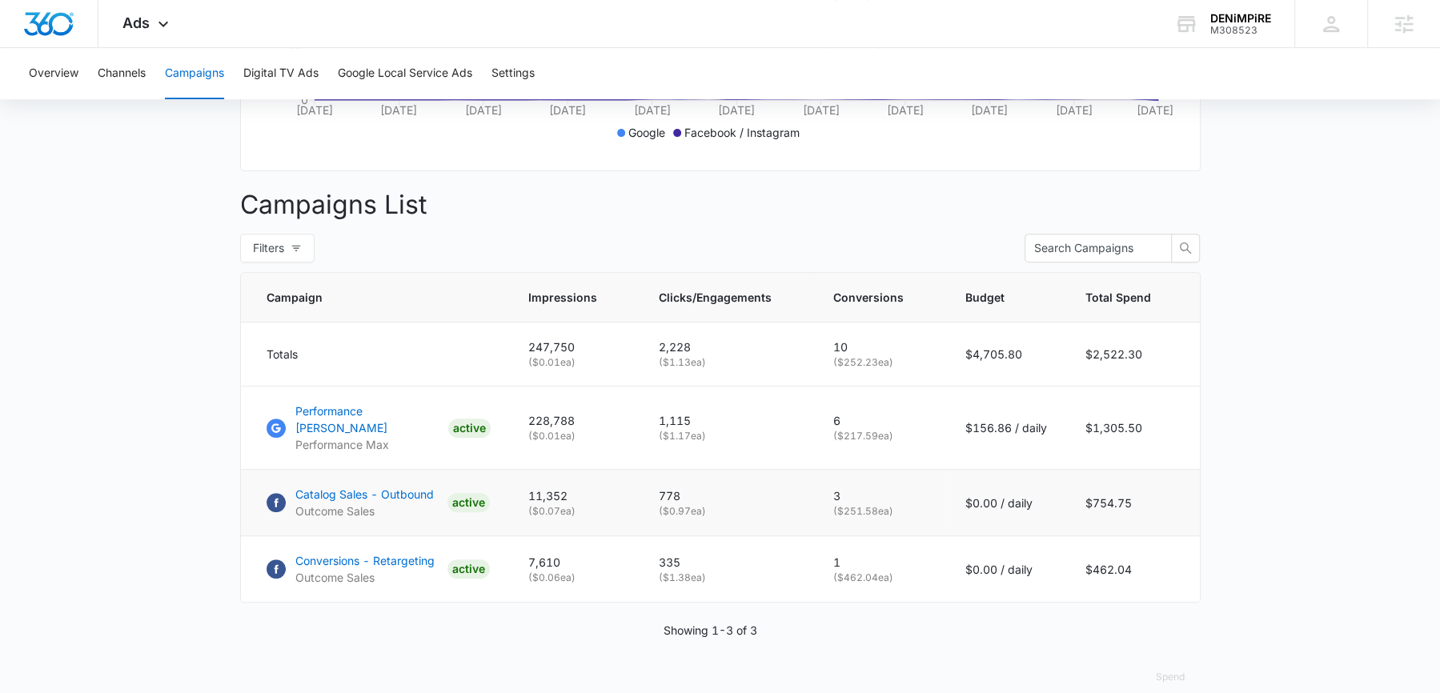
click at [870, 504] on p "( $251.58 ea)" at bounding box center [880, 511] width 94 height 14
click at [850, 504] on p "( $251.58 ea)" at bounding box center [880, 511] width 94 height 14
click at [1123, 471] on td "$754.75" at bounding box center [1133, 503] width 134 height 66
click at [1117, 471] on td "$754.75" at bounding box center [1133, 503] width 134 height 66
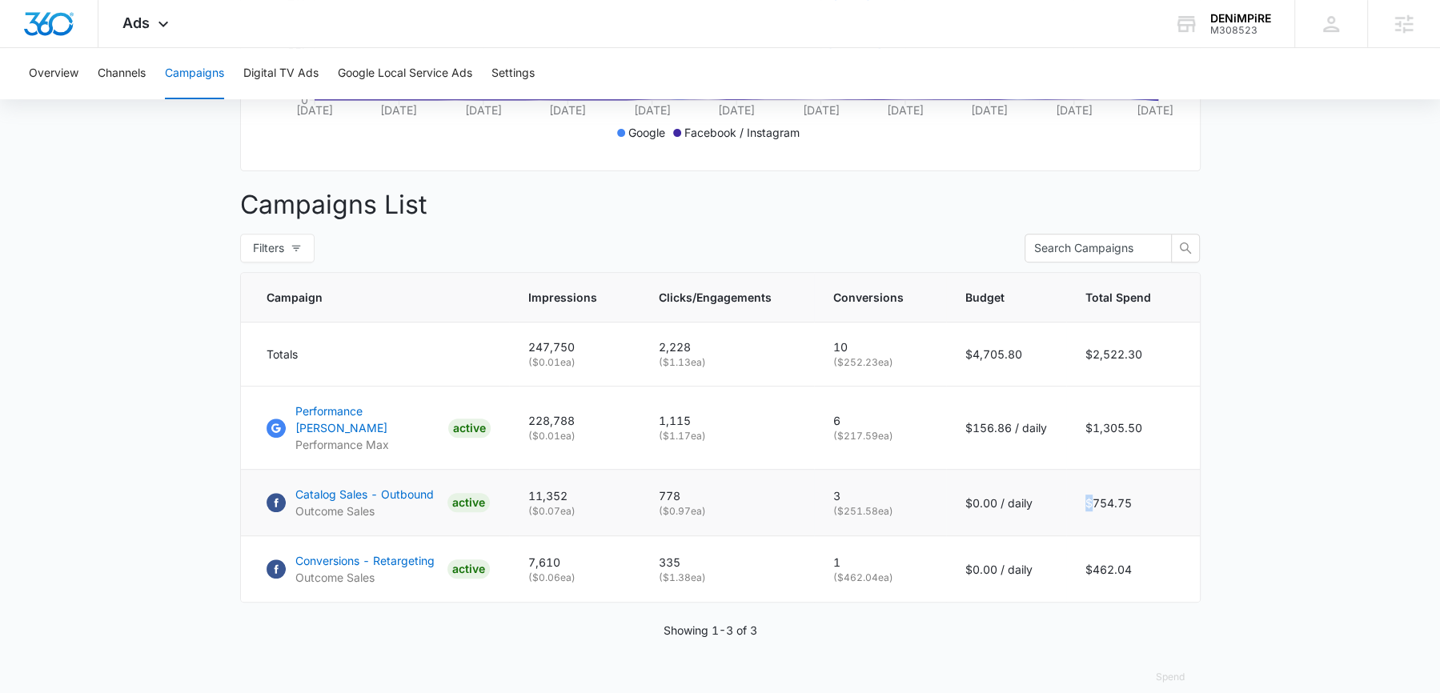
click at [1117, 471] on td "$754.75" at bounding box center [1133, 503] width 134 height 66
click at [869, 499] on td "3 ( $251.58 ea)" at bounding box center [880, 503] width 132 height 66
click at [852, 504] on p "( $251.58 ea)" at bounding box center [880, 511] width 94 height 14
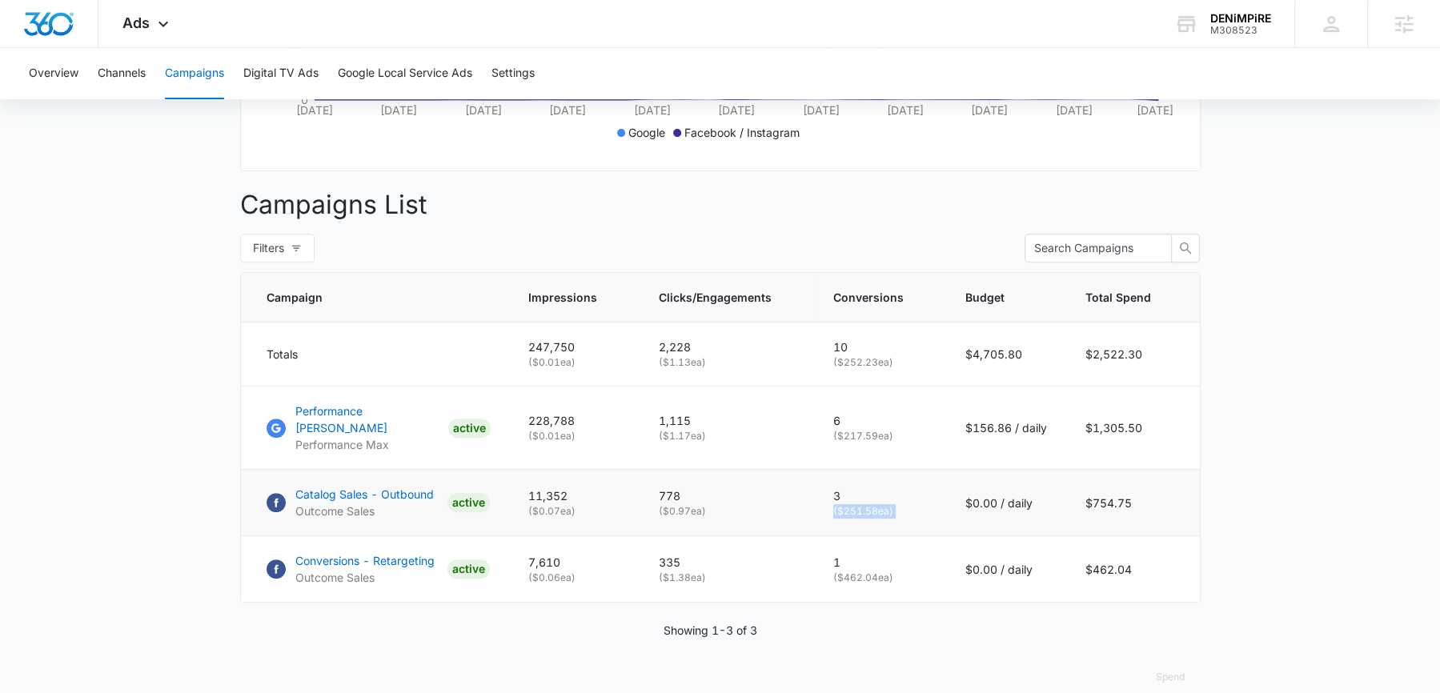
click at [852, 504] on p "( $251.58 ea)" at bounding box center [880, 511] width 94 height 14
click at [65, 88] on button "Overview" at bounding box center [54, 73] width 50 height 51
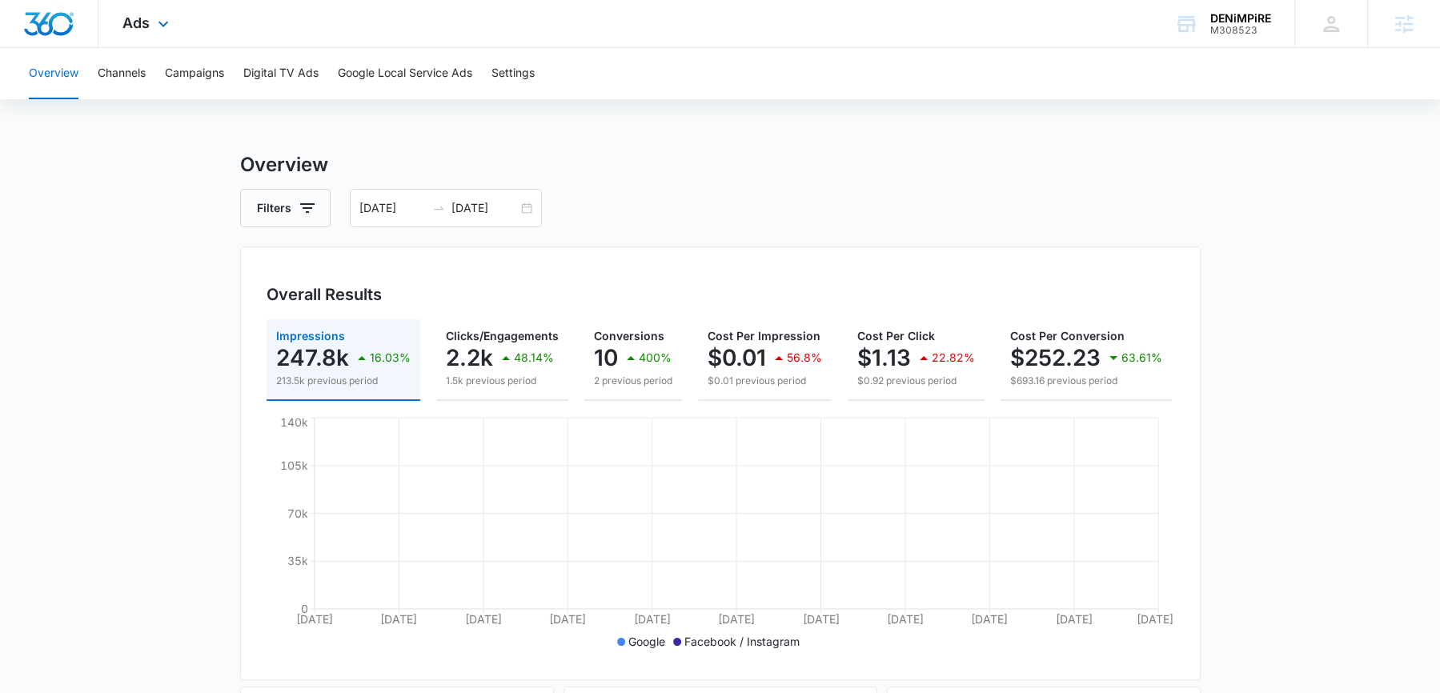
click at [49, 42] on div at bounding box center [49, 23] width 98 height 47
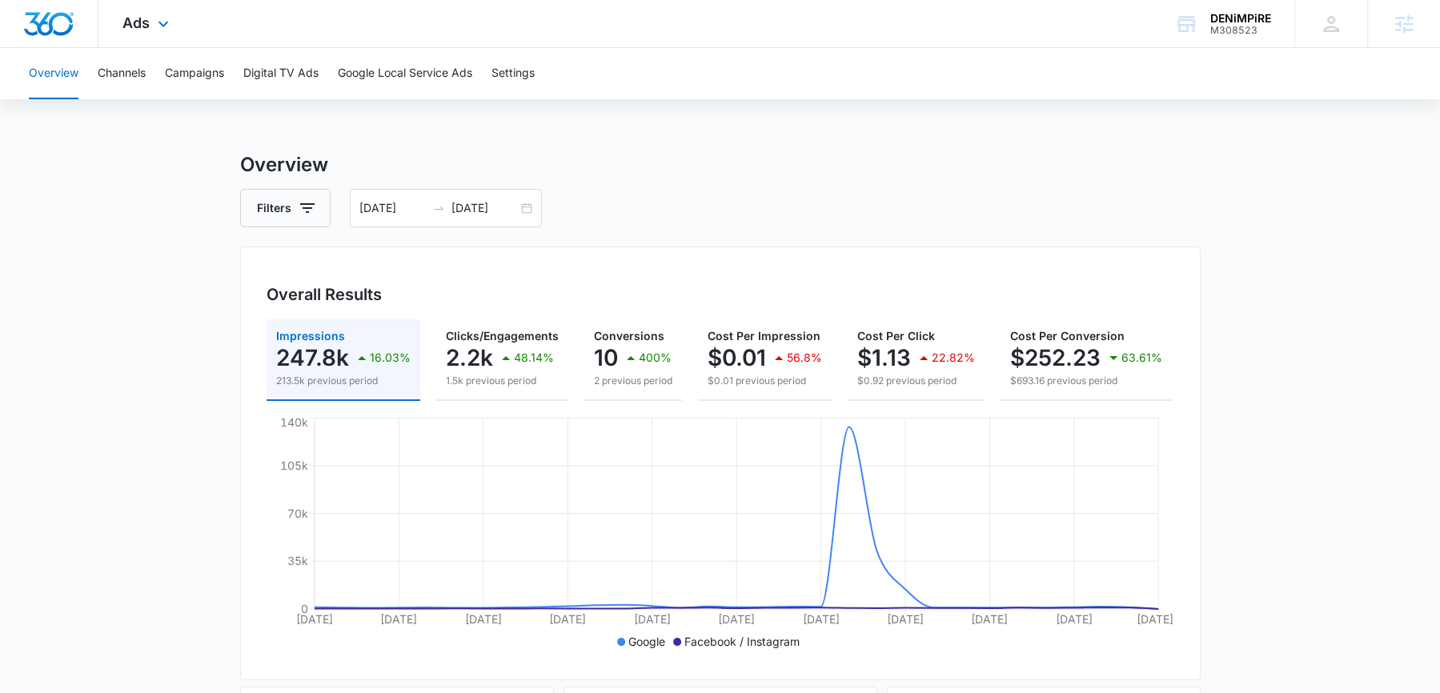
drag, startPoint x: 42, startPoint y: 31, endPoint x: 30, endPoint y: 32, distance: 11.2
click at [42, 31] on img "Dashboard" at bounding box center [48, 24] width 51 height 24
